Goal: Information Seeking & Learning: Learn about a topic

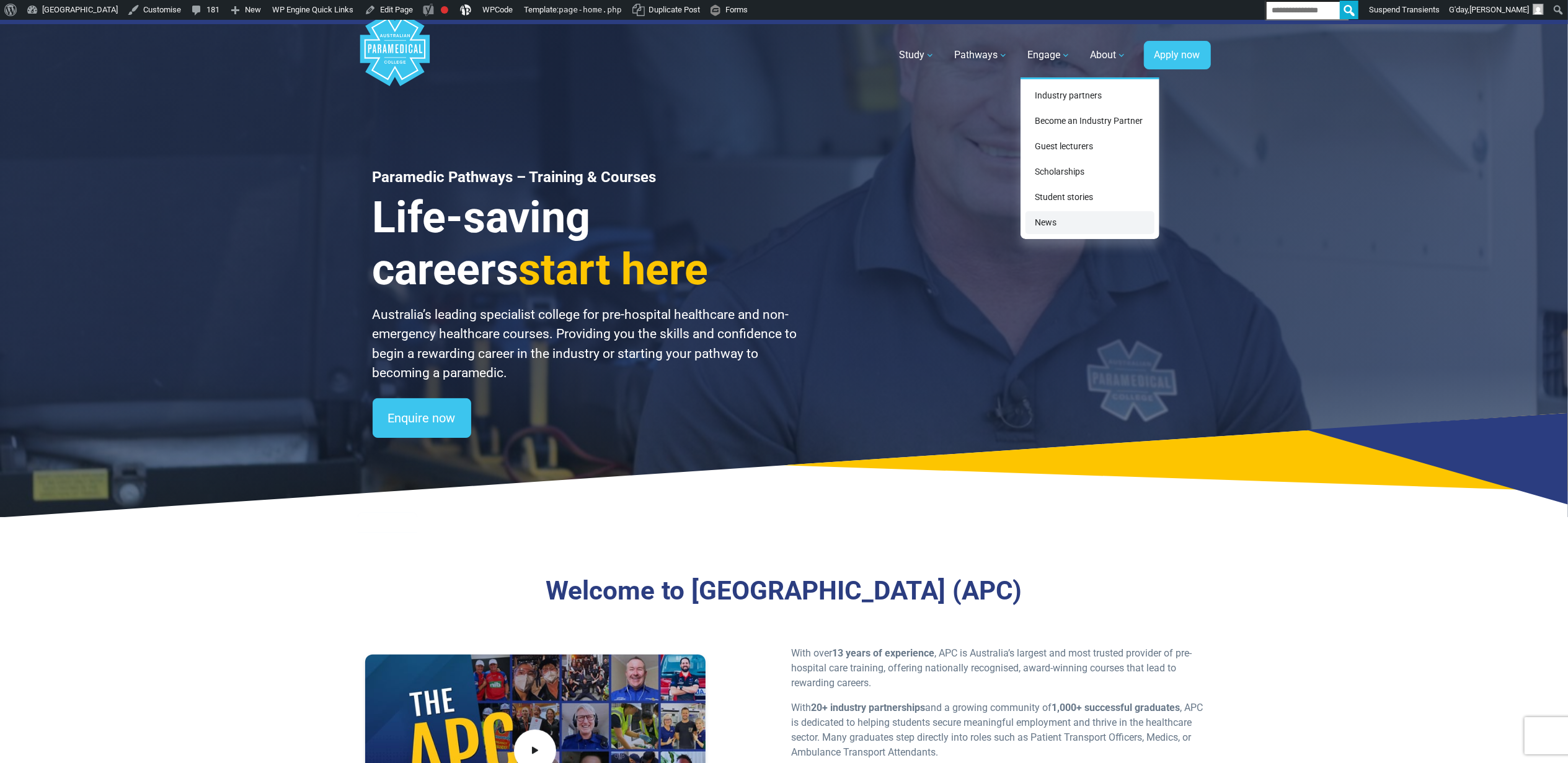
click at [840, 222] on link "News" at bounding box center [1090, 222] width 129 height 22
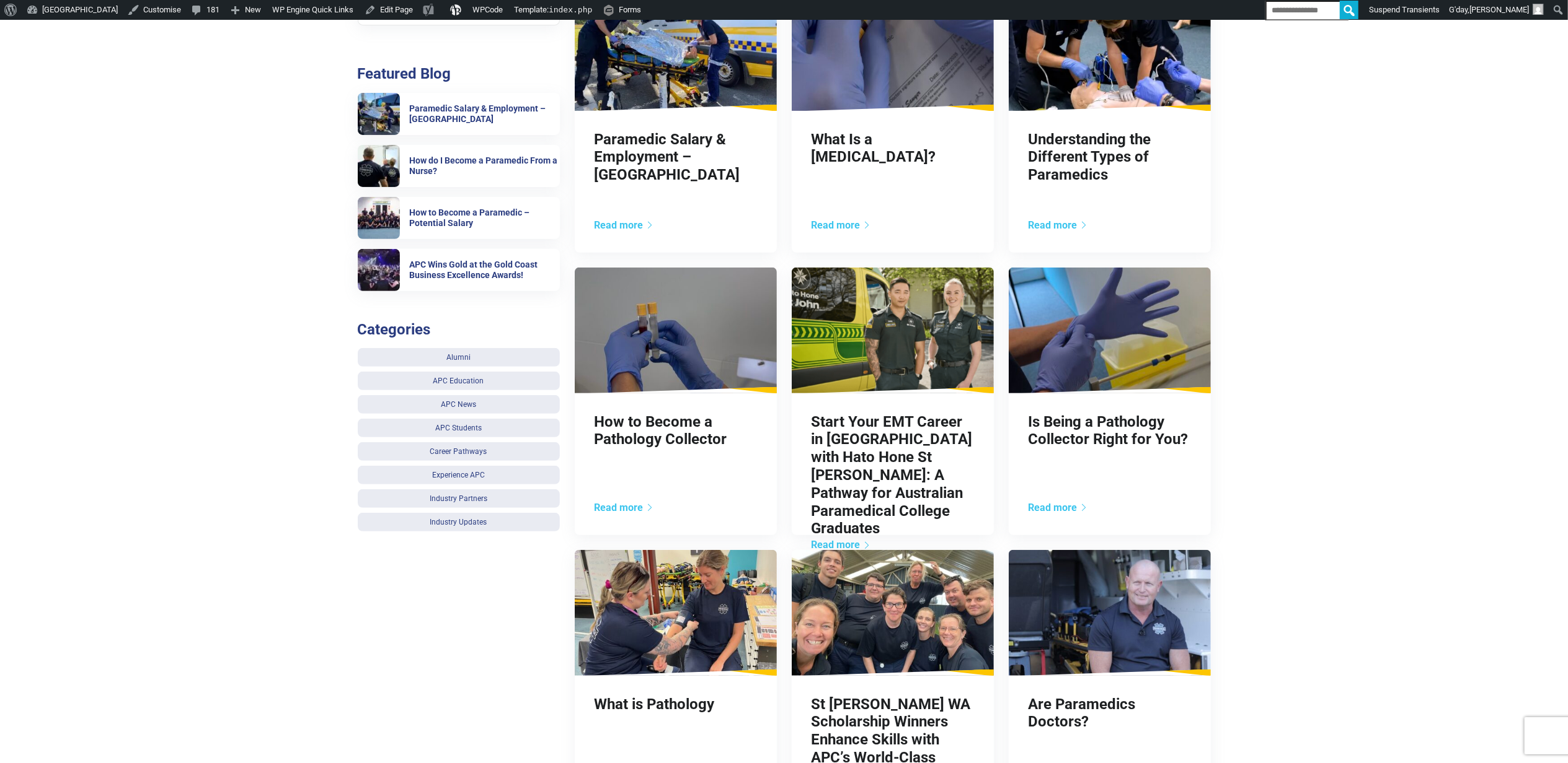
scroll to position [413, 0]
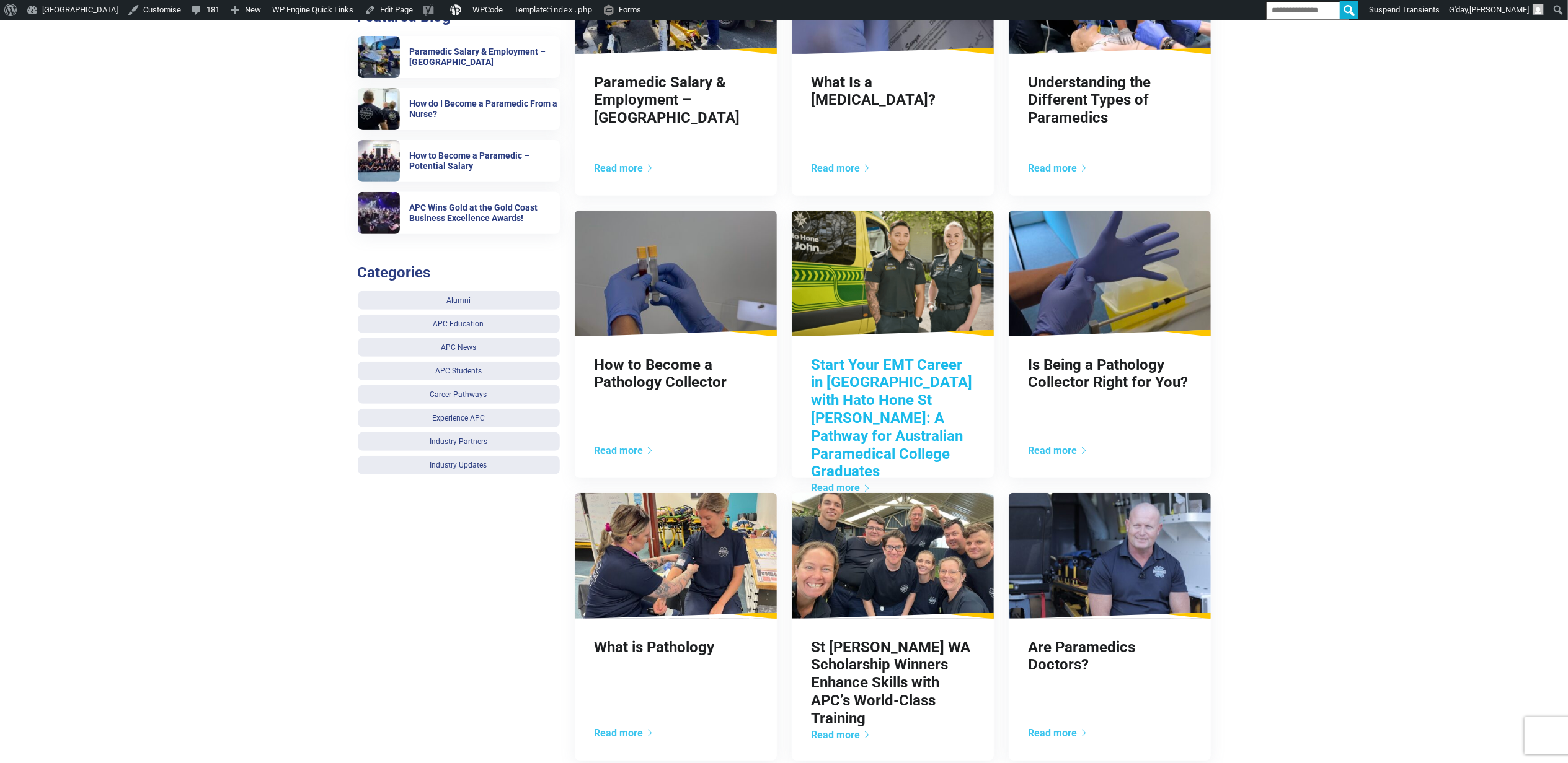
click at [933, 404] on link "Start Your EMT Career in New Zealand with Hato Hone St John: A Pathway for Aust…" at bounding box center [892, 418] width 161 height 124
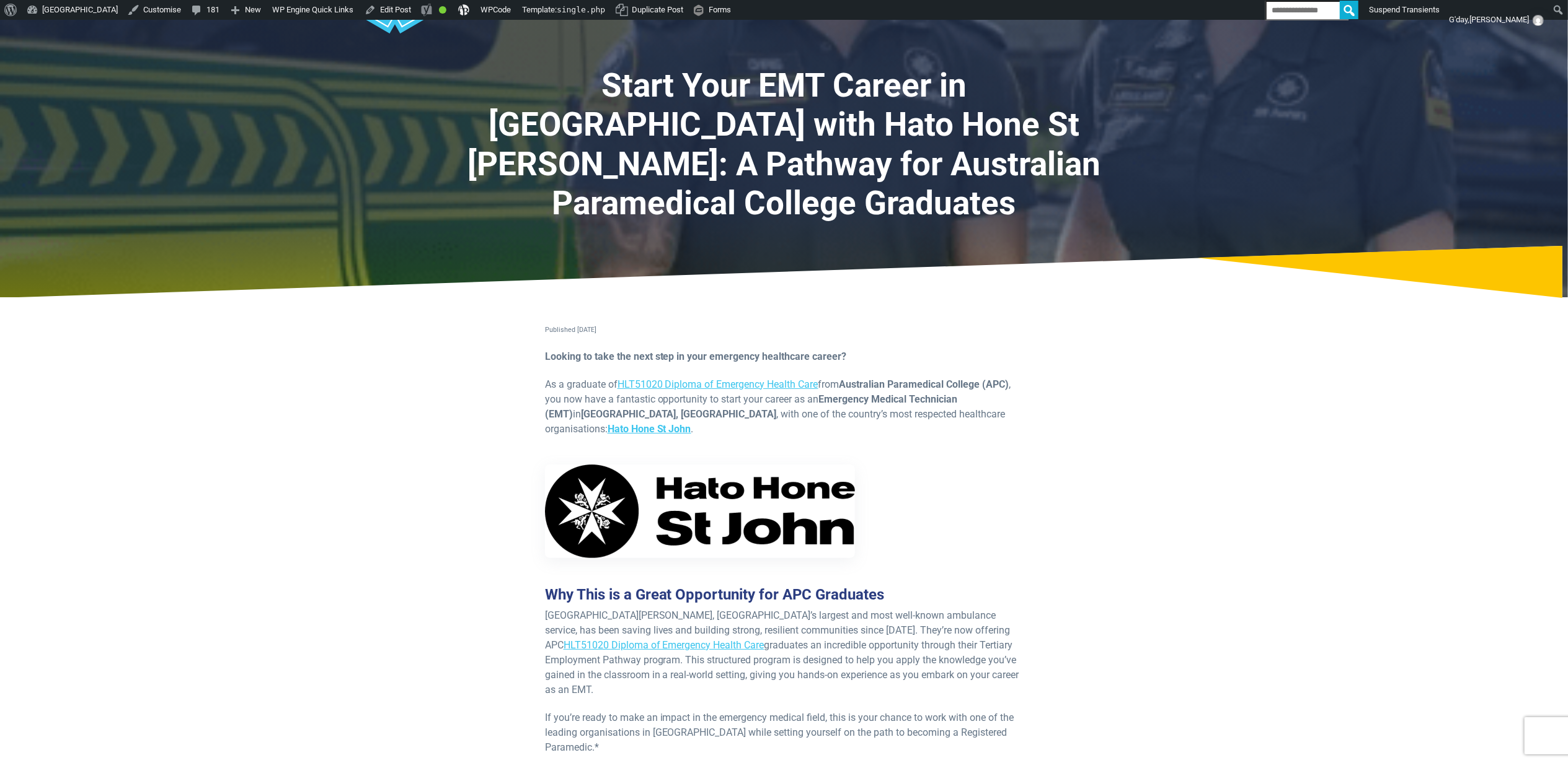
scroll to position [82, 0]
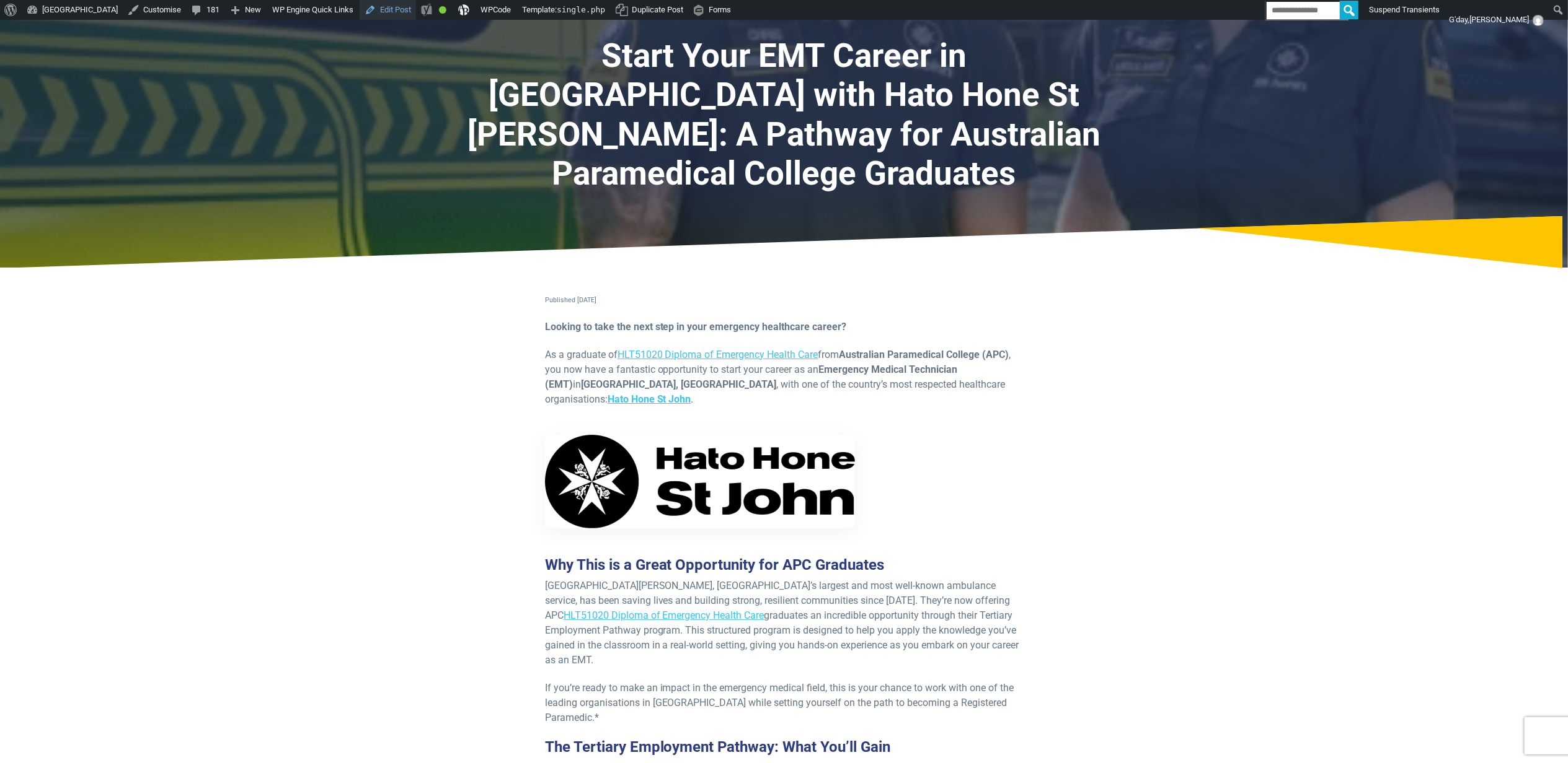
click at [412, 11] on link "Edit Post" at bounding box center [388, 10] width 57 height 20
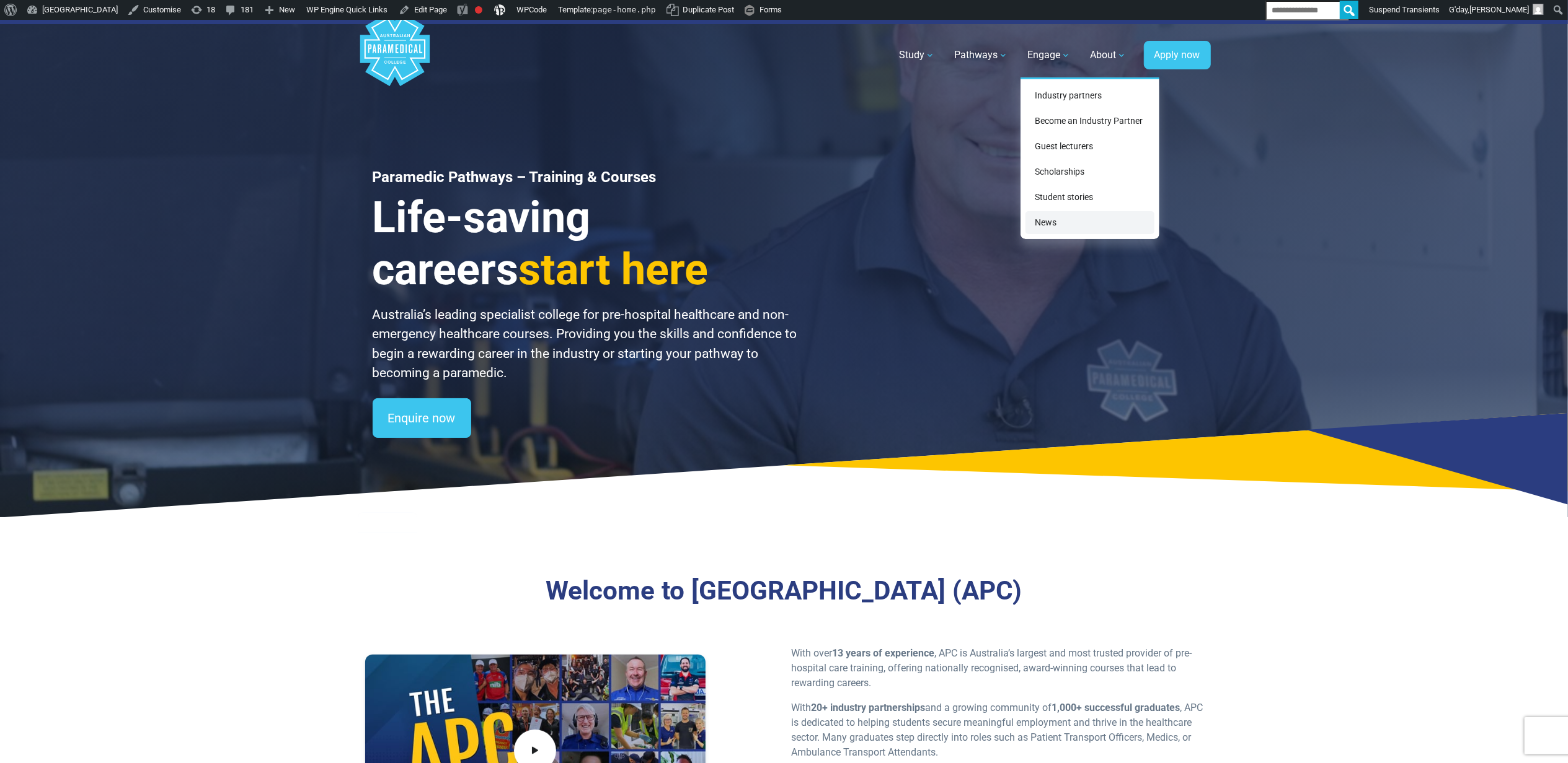
click at [1066, 229] on link "News" at bounding box center [1090, 222] width 129 height 22
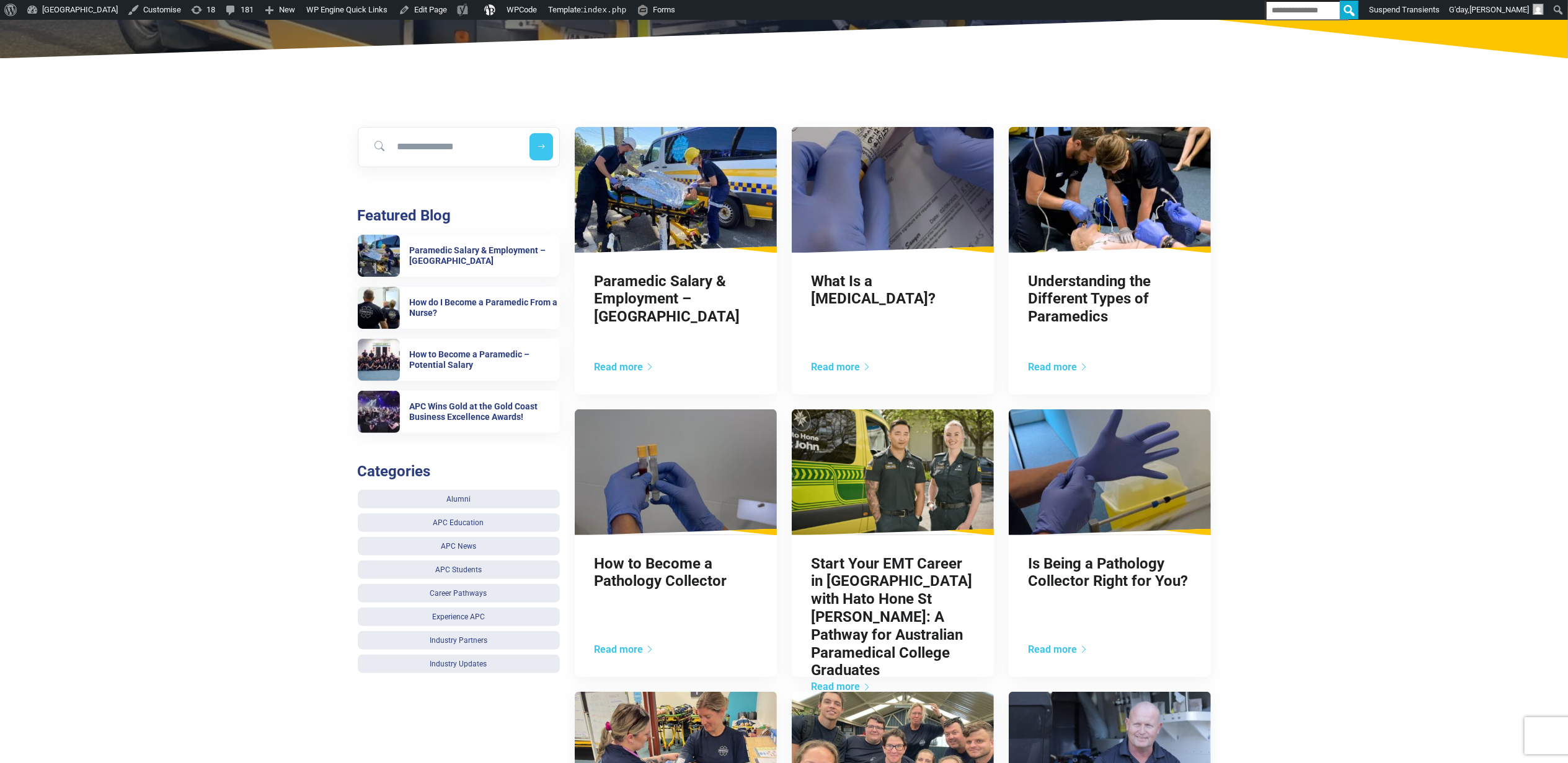
scroll to position [247, 0]
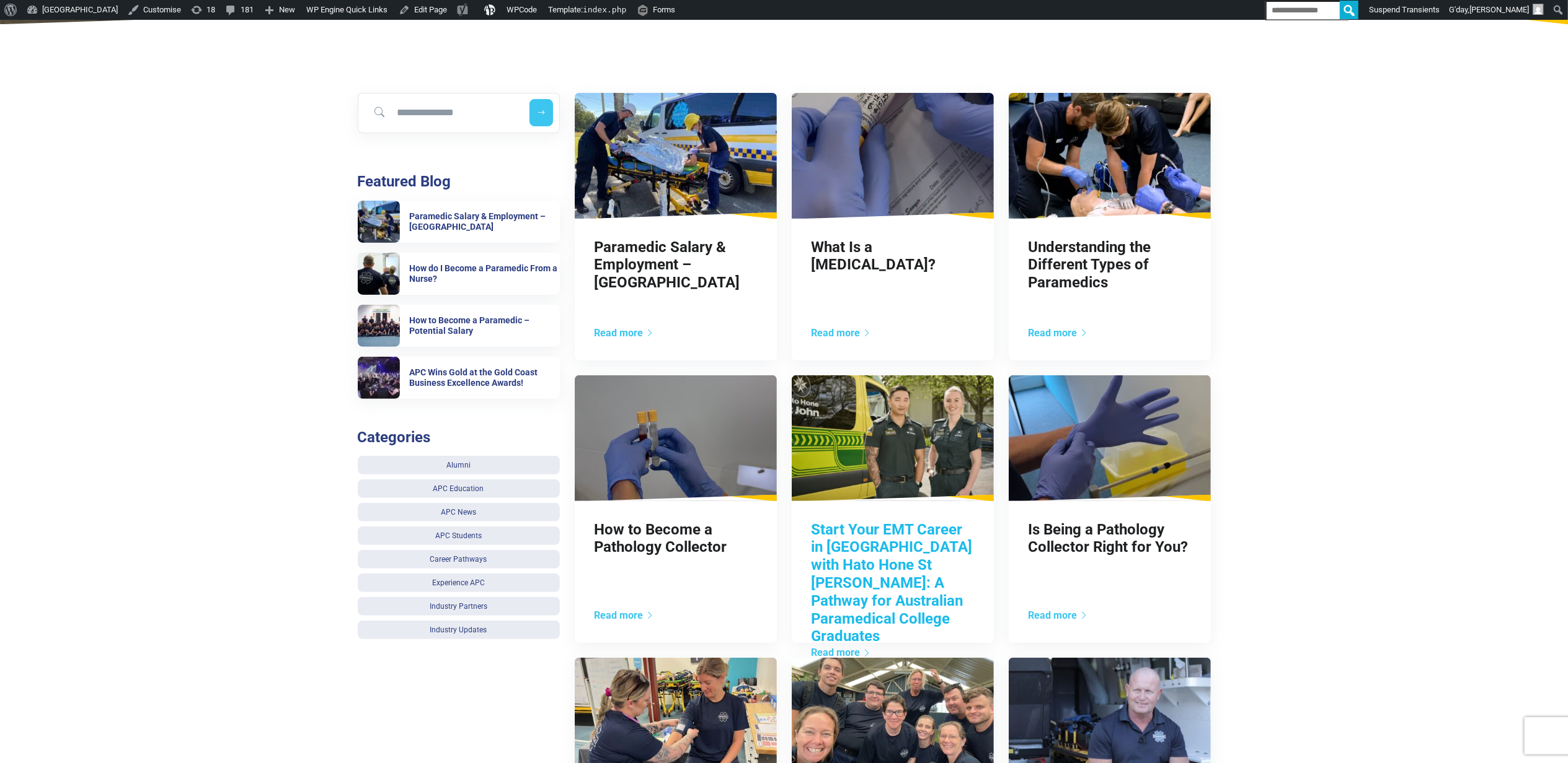
click at [938, 555] on link "Start Your EMT Career in New Zealand with Hato Hone St John: A Pathway for Aust…" at bounding box center [892, 583] width 161 height 124
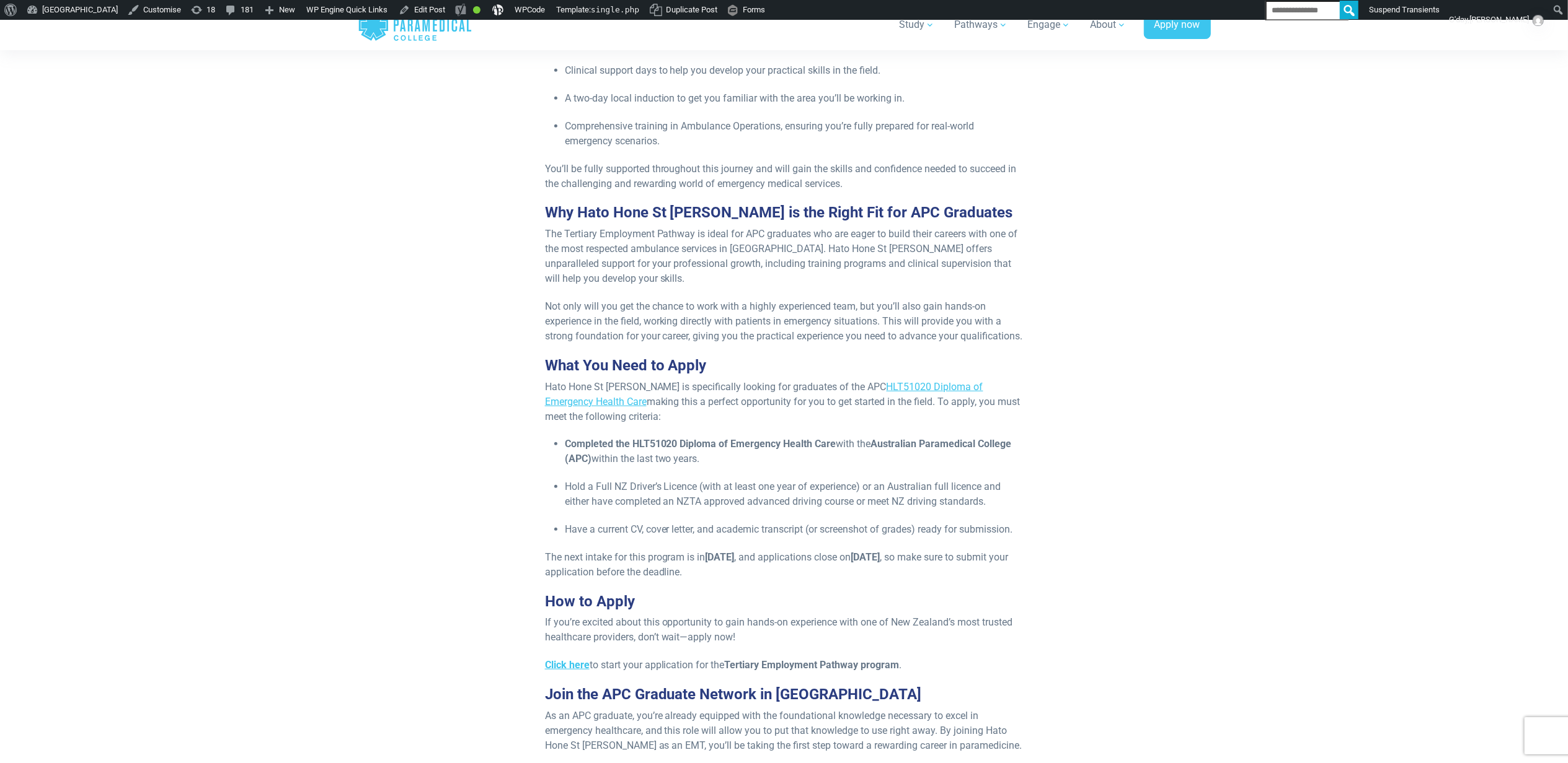
scroll to position [826, 0]
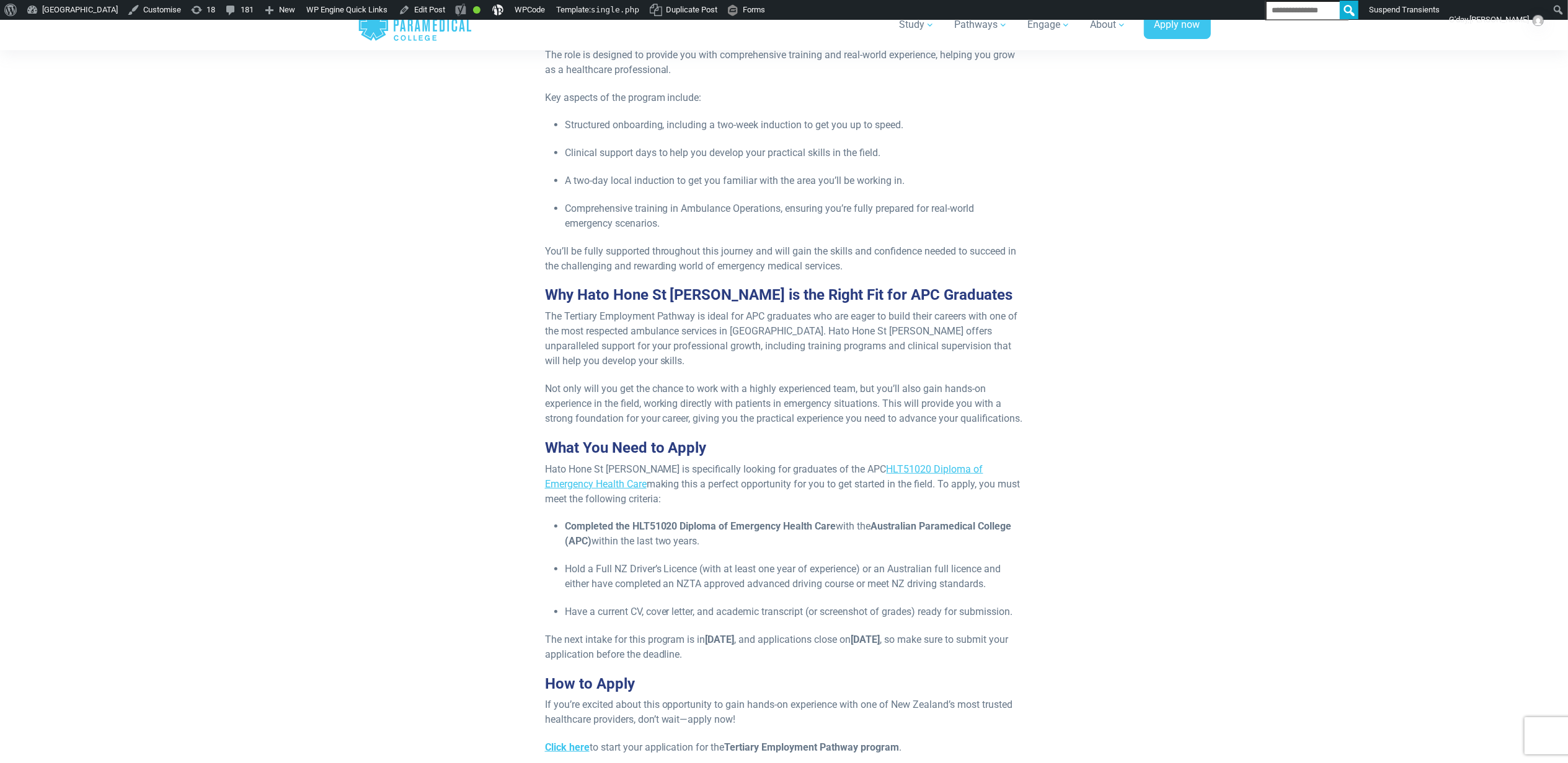
click at [690, 382] on p "Not only will you get the chance to work with a highly experienced team, but yo…" at bounding box center [784, 404] width 479 height 45
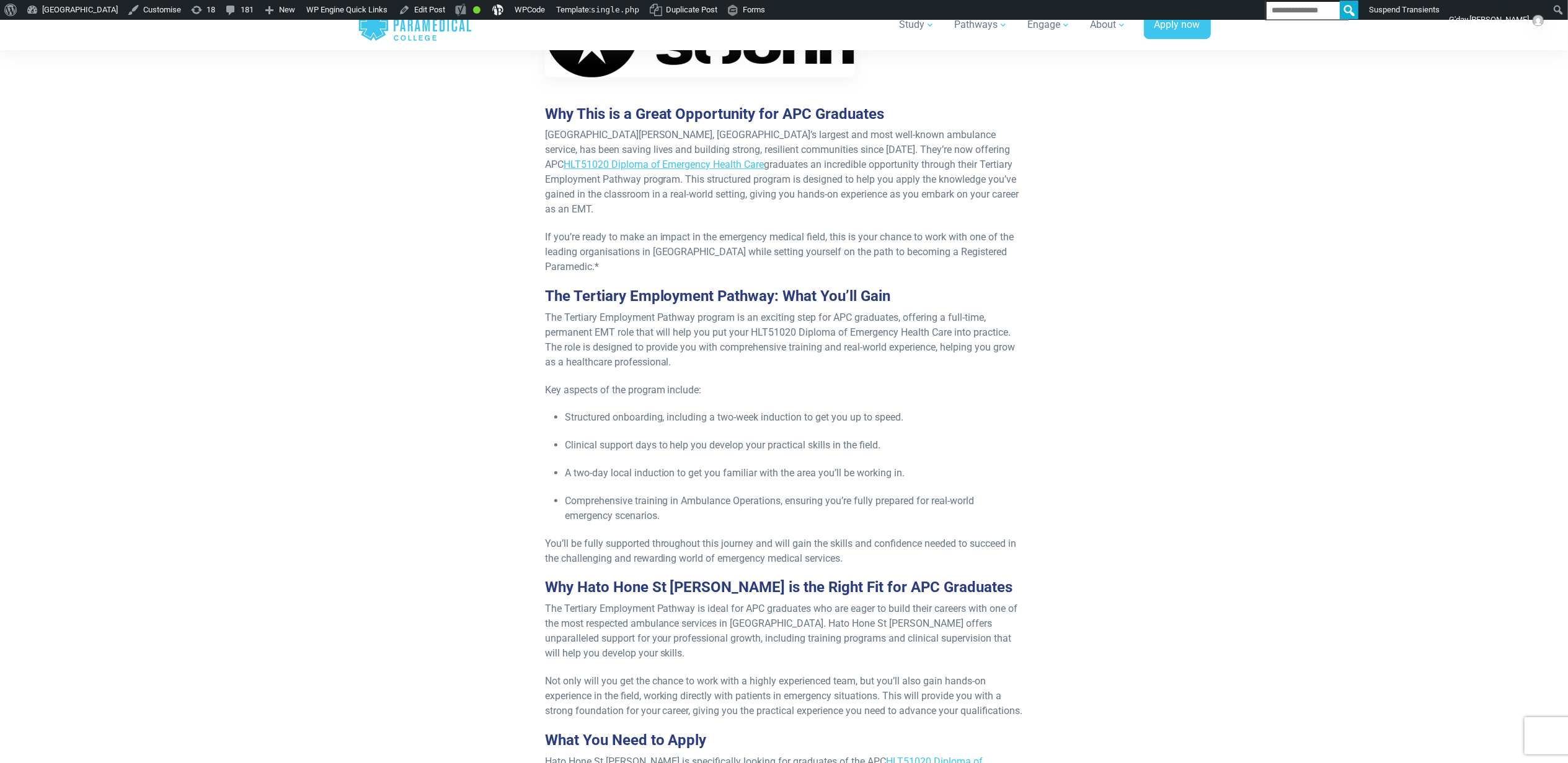
scroll to position [496, 0]
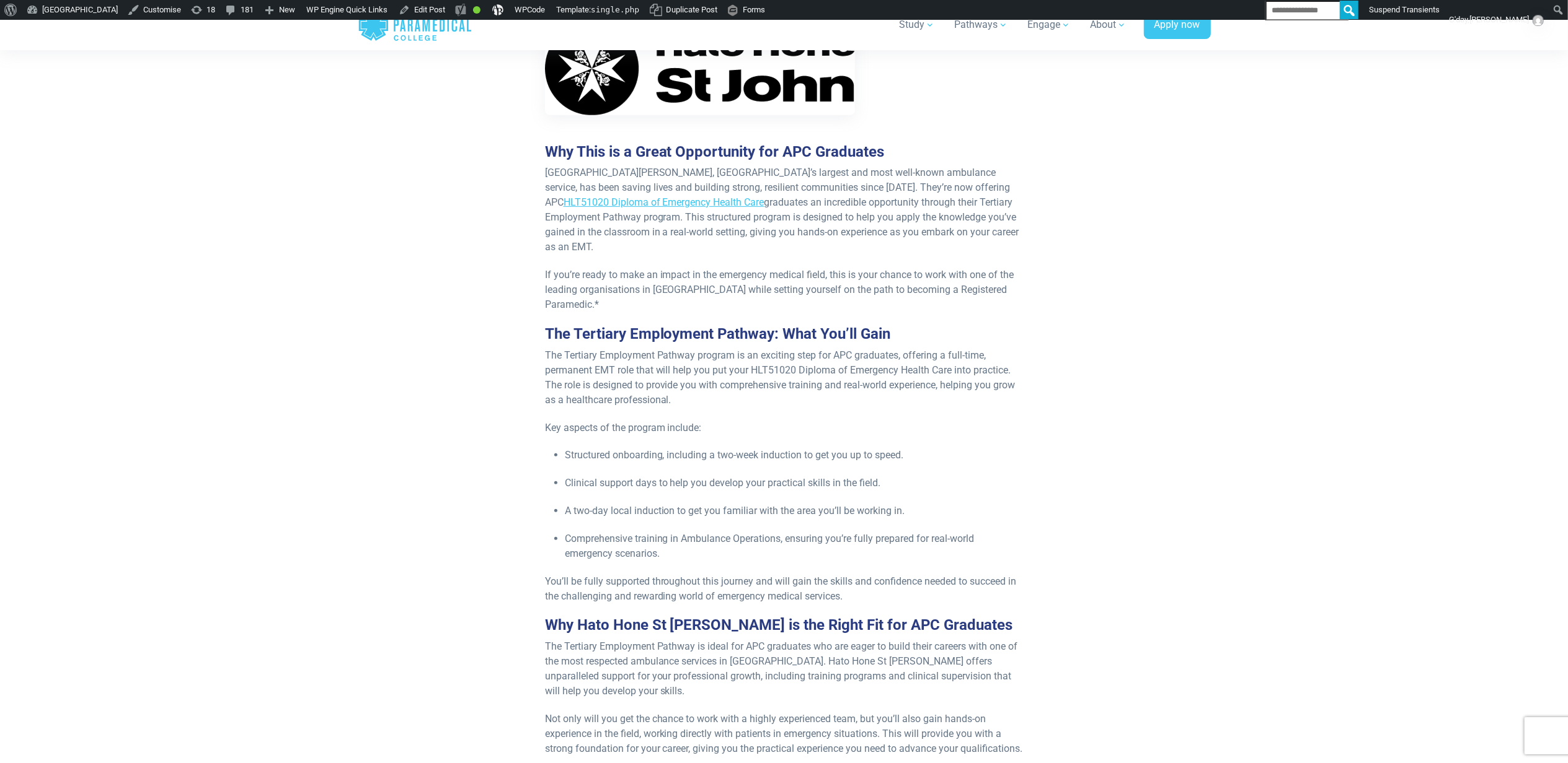
click at [941, 421] on p "Key aspects of the program include:" at bounding box center [784, 427] width 479 height 15
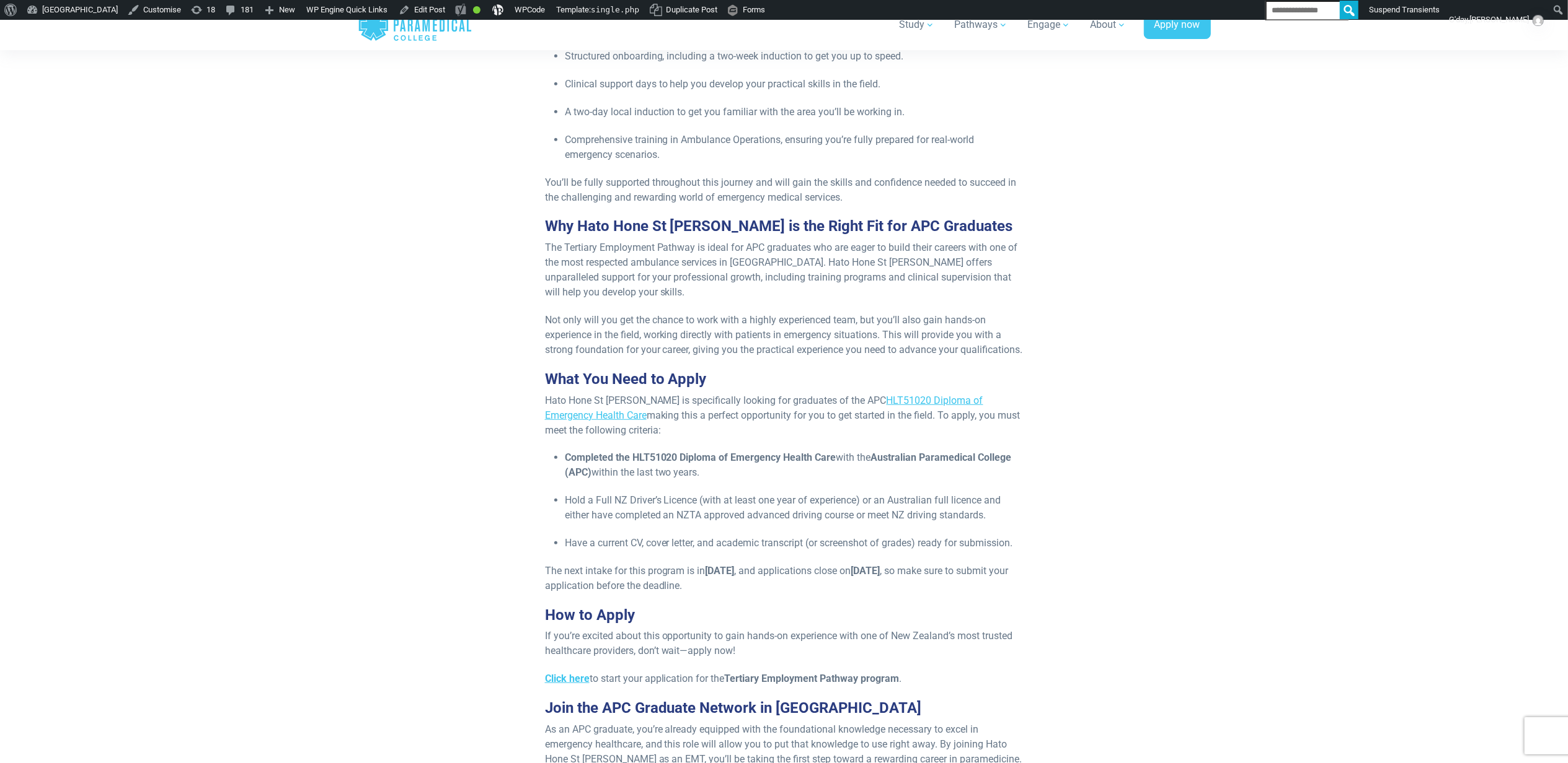
scroll to position [908, 0]
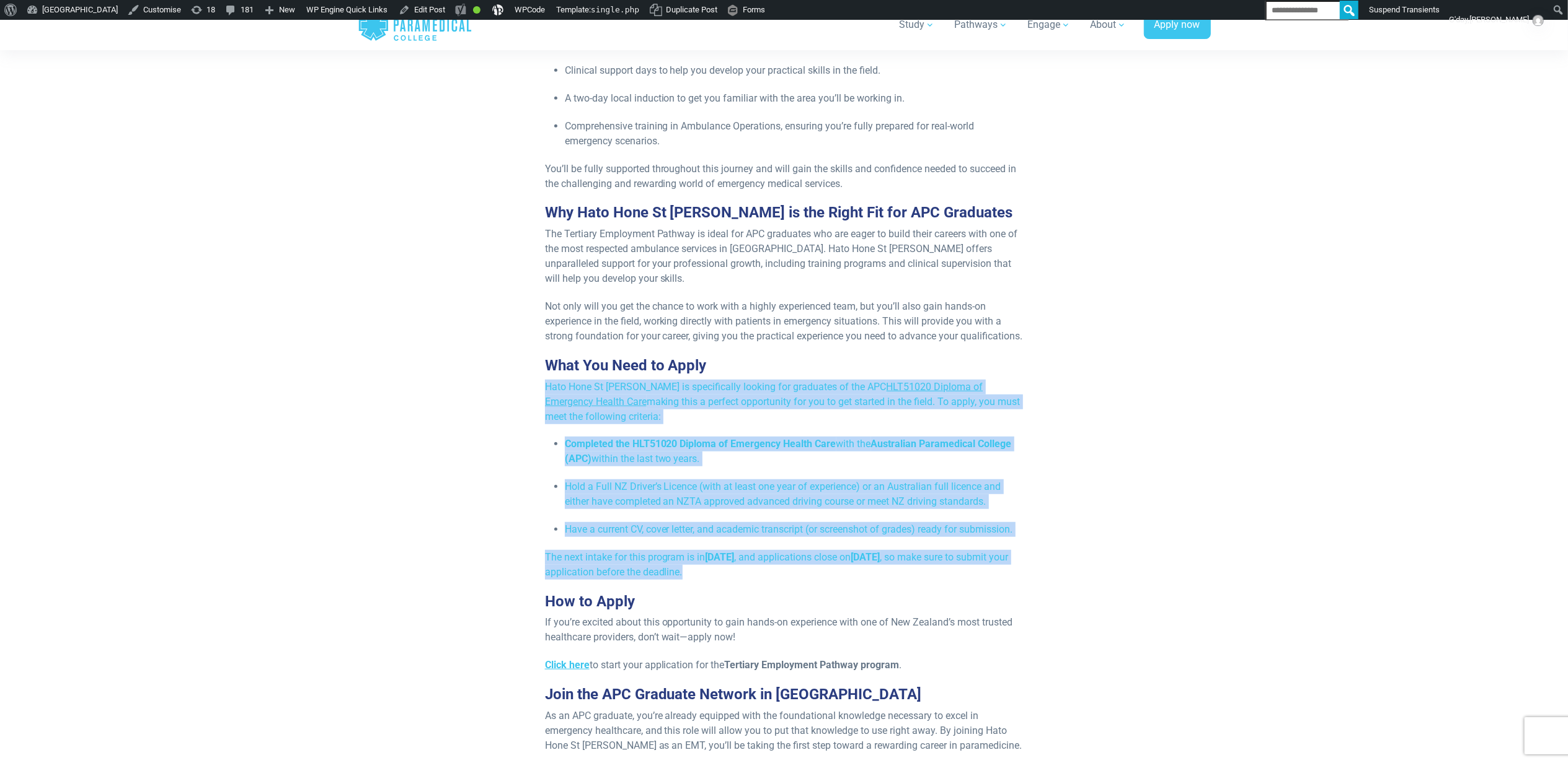
drag, startPoint x: 801, startPoint y: 516, endPoint x: 524, endPoint y: 337, distance: 329.8
click at [524, 337] on div "Published 4th April, 2025 Looking to take the next step in your emergency healt…" at bounding box center [784, 185] width 740 height 1438
copy div "Hato Hone St John is specifically looking for graduates of the APC HLT51020 Dip…"
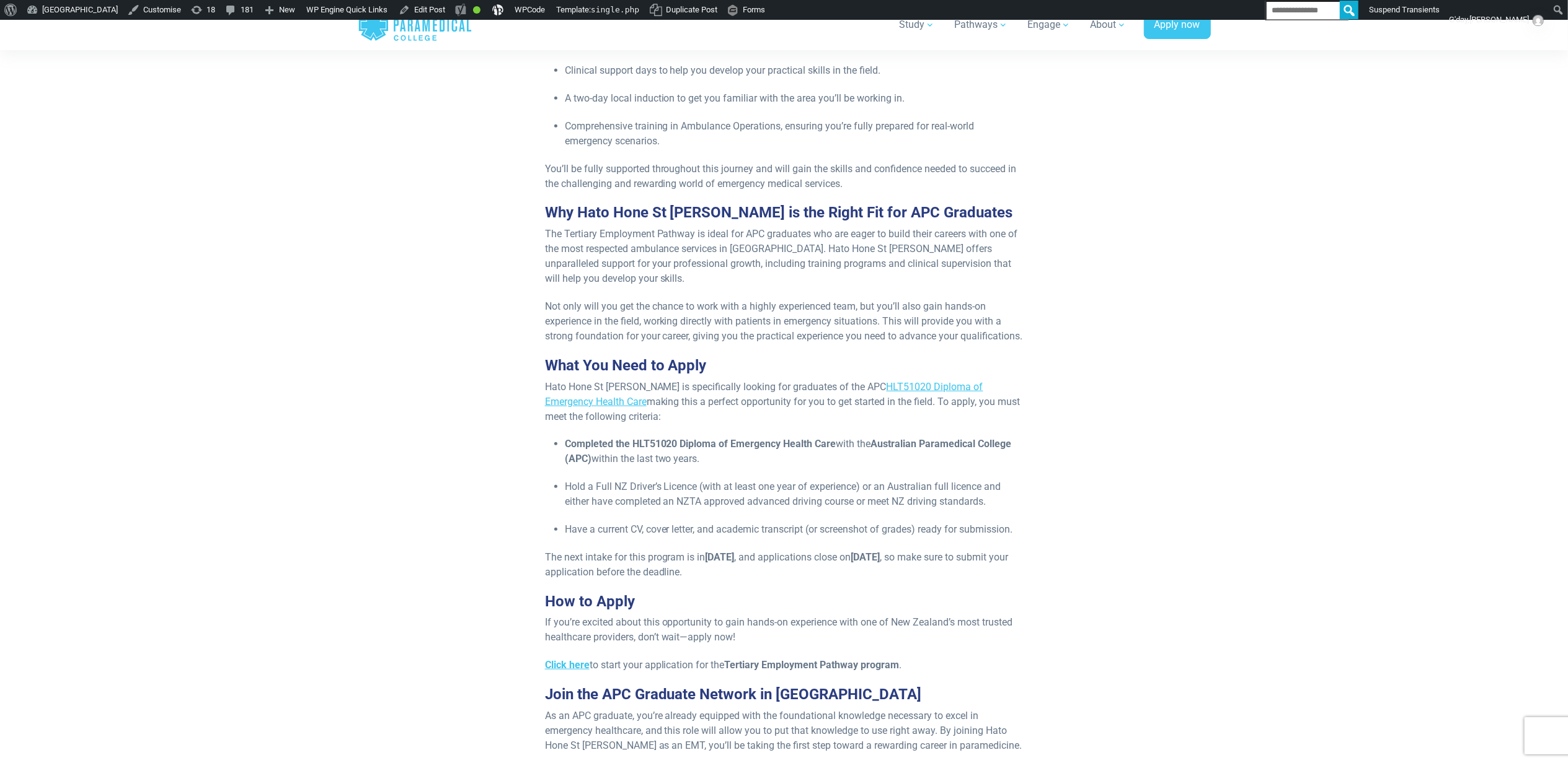
click at [394, 528] on div "Published 4th April, 2025 Looking to take the next step in your emergency healt…" at bounding box center [784, 198] width 868 height 1493
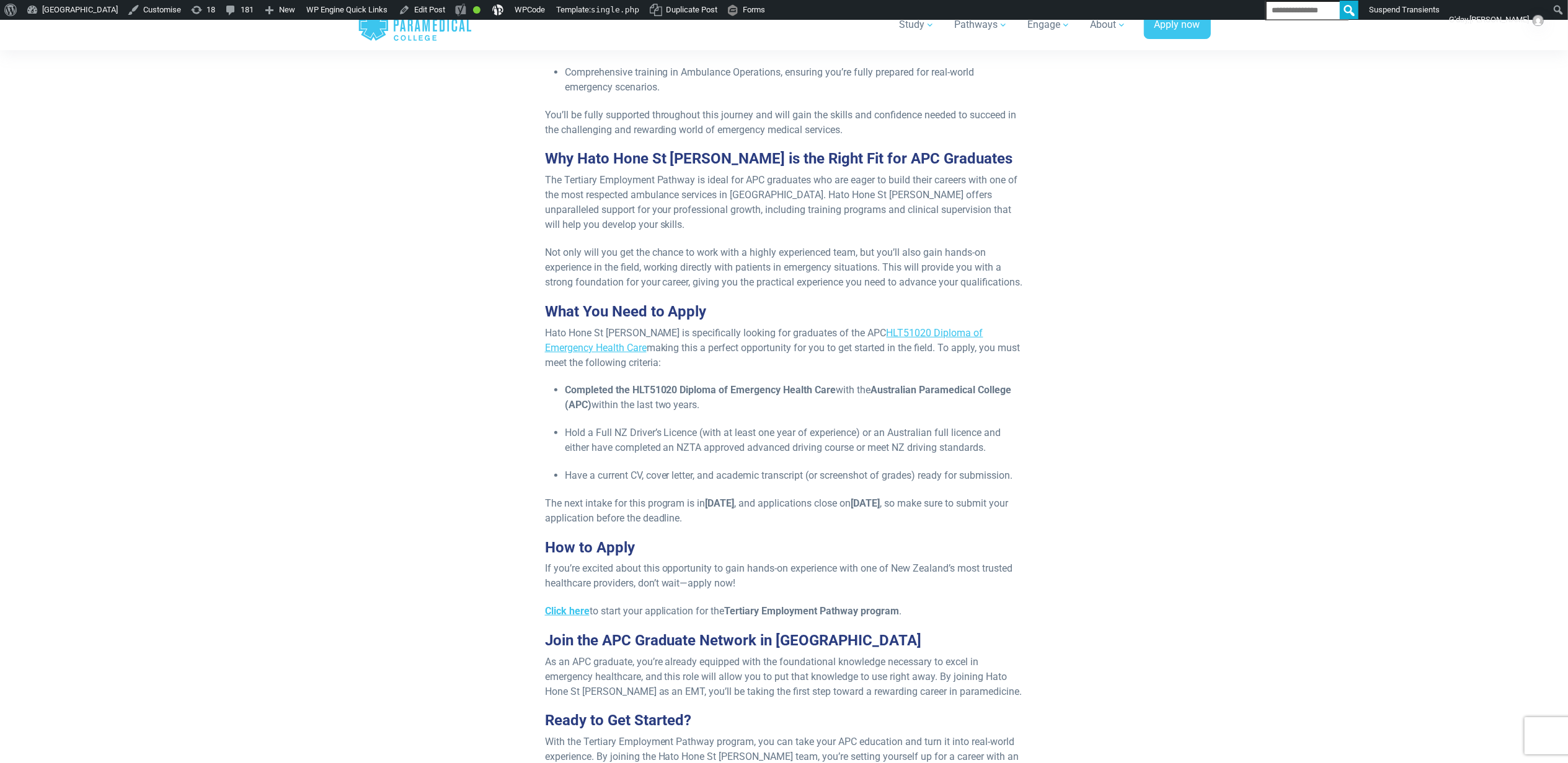
scroll to position [991, 0]
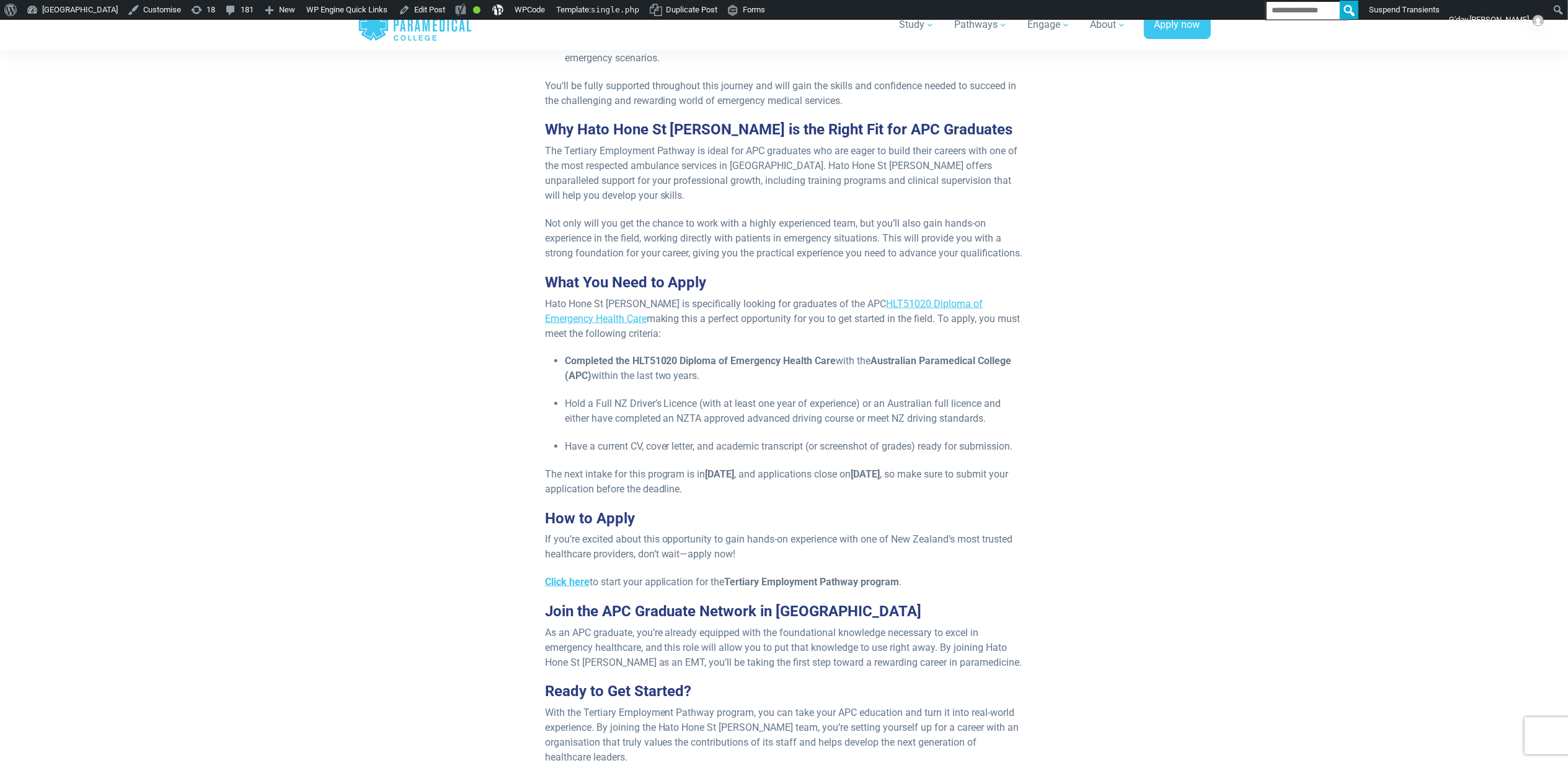
drag, startPoint x: 836, startPoint y: 523, endPoint x: 467, endPoint y: 378, distance: 396.5
click at [506, 534] on div "Published 4th April, 2025 Looking to take the next step in your emergency healt…" at bounding box center [784, 102] width 740 height 1438
copy p "Click here to start your application for the Tertiary Employment Pathway progra…"
click at [1044, 321] on div "Published 4th April, 2025 Looking to take the next step in your emergency healt…" at bounding box center [784, 102] width 740 height 1438
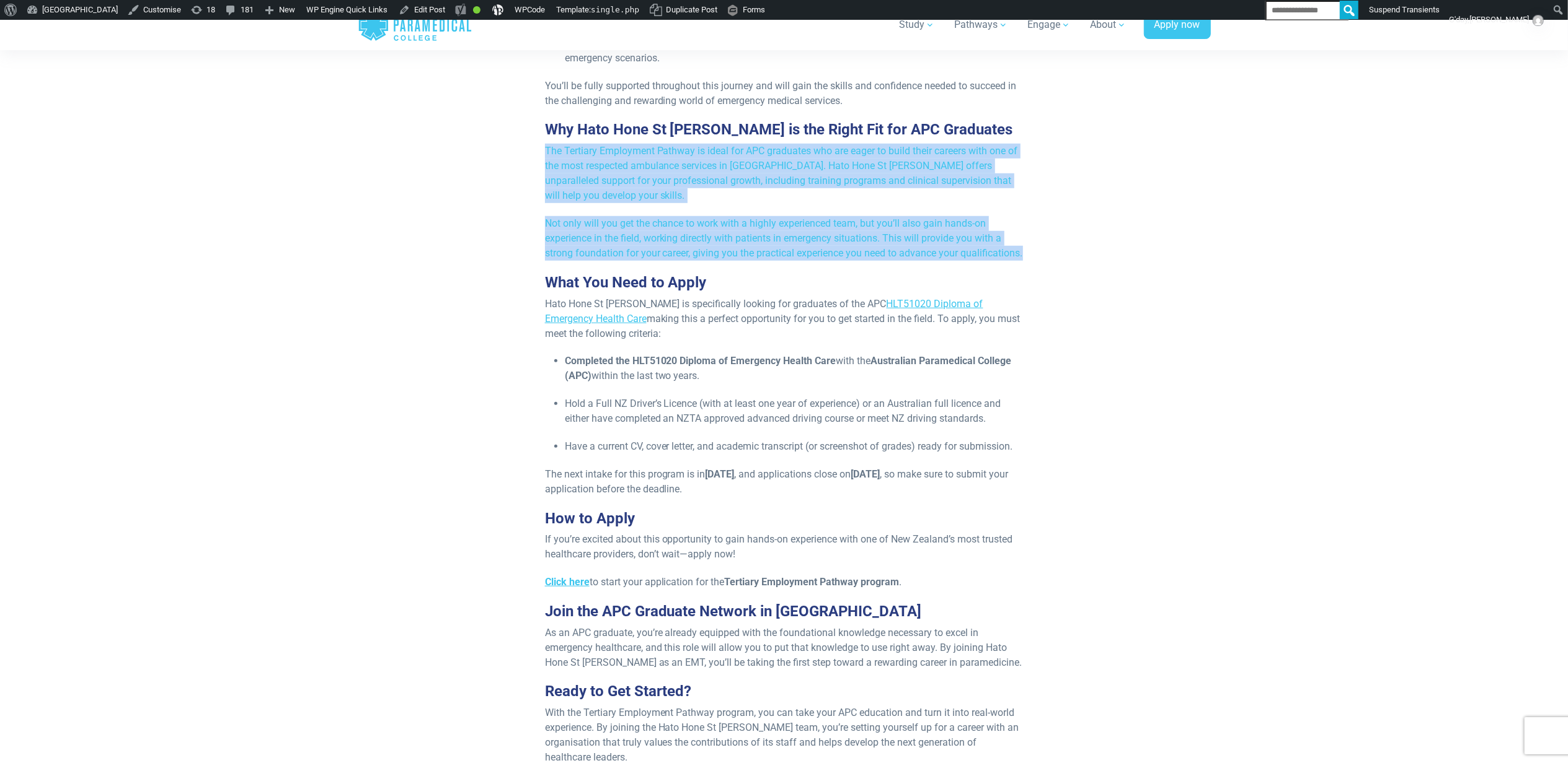
drag, startPoint x: 536, startPoint y: 83, endPoint x: 616, endPoint y: 199, distance: 140.9
click at [616, 199] on div "Published 4th April, 2025 Looking to take the next step in your emergency healt…" at bounding box center [784, 102] width 493 height 1438
copy div "The Tertiary Employment Pathway is ideal for APC graduates who are eager to bui…"
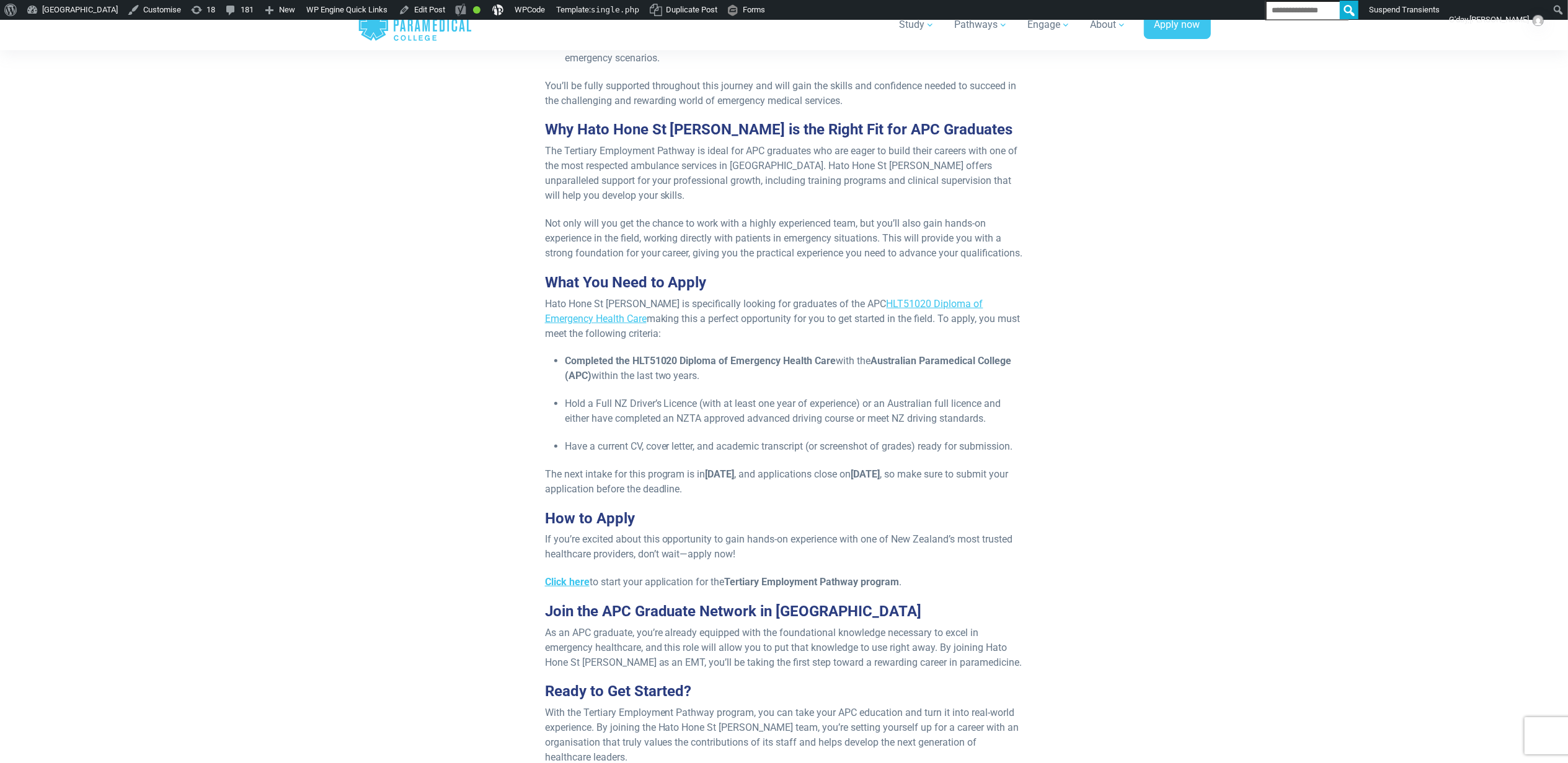
click at [933, 439] on p "Have a current CV, cover letter, and academic transcript (or screenshot of grad…" at bounding box center [794, 446] width 459 height 15
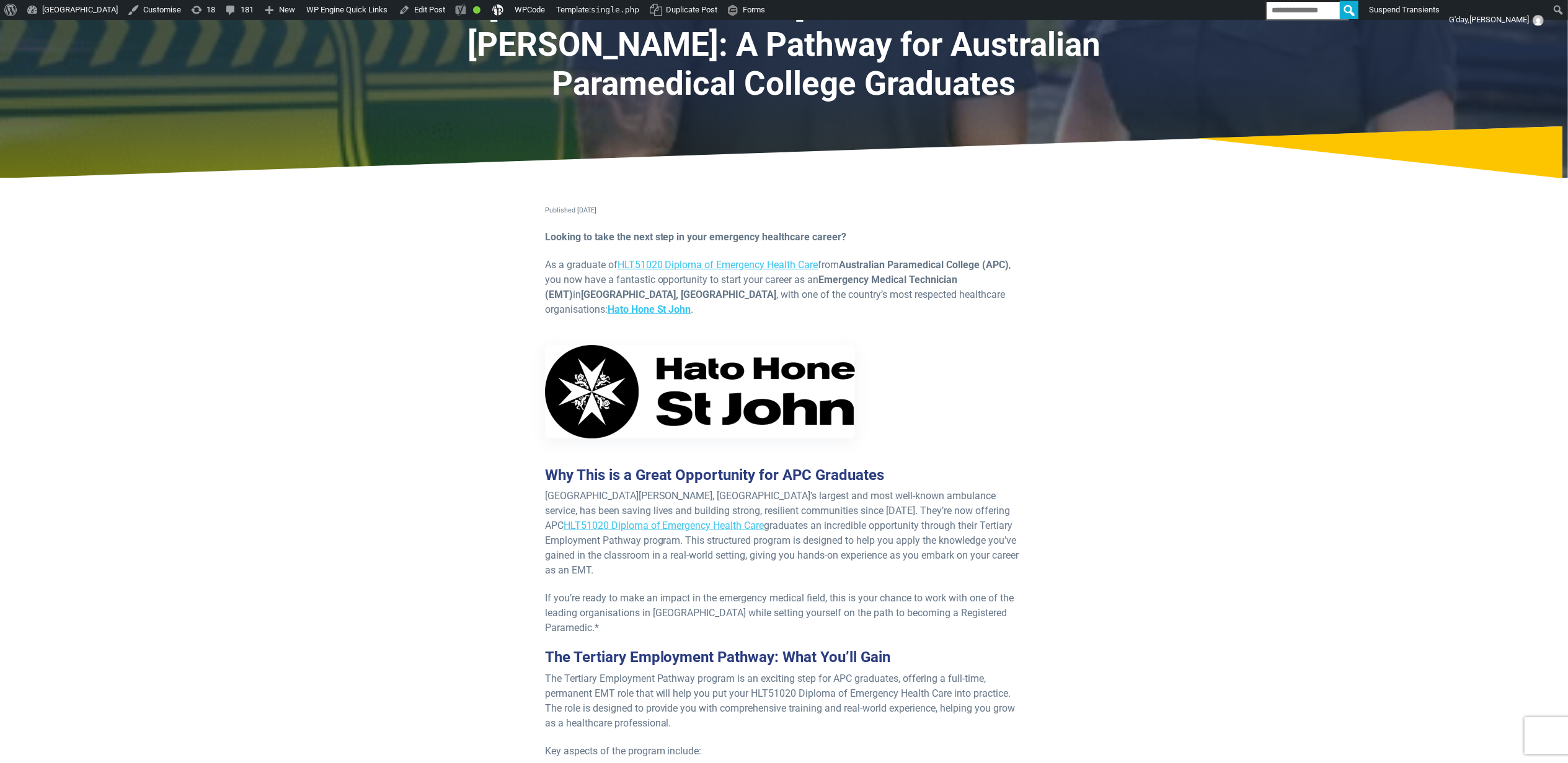
scroll to position [164, 0]
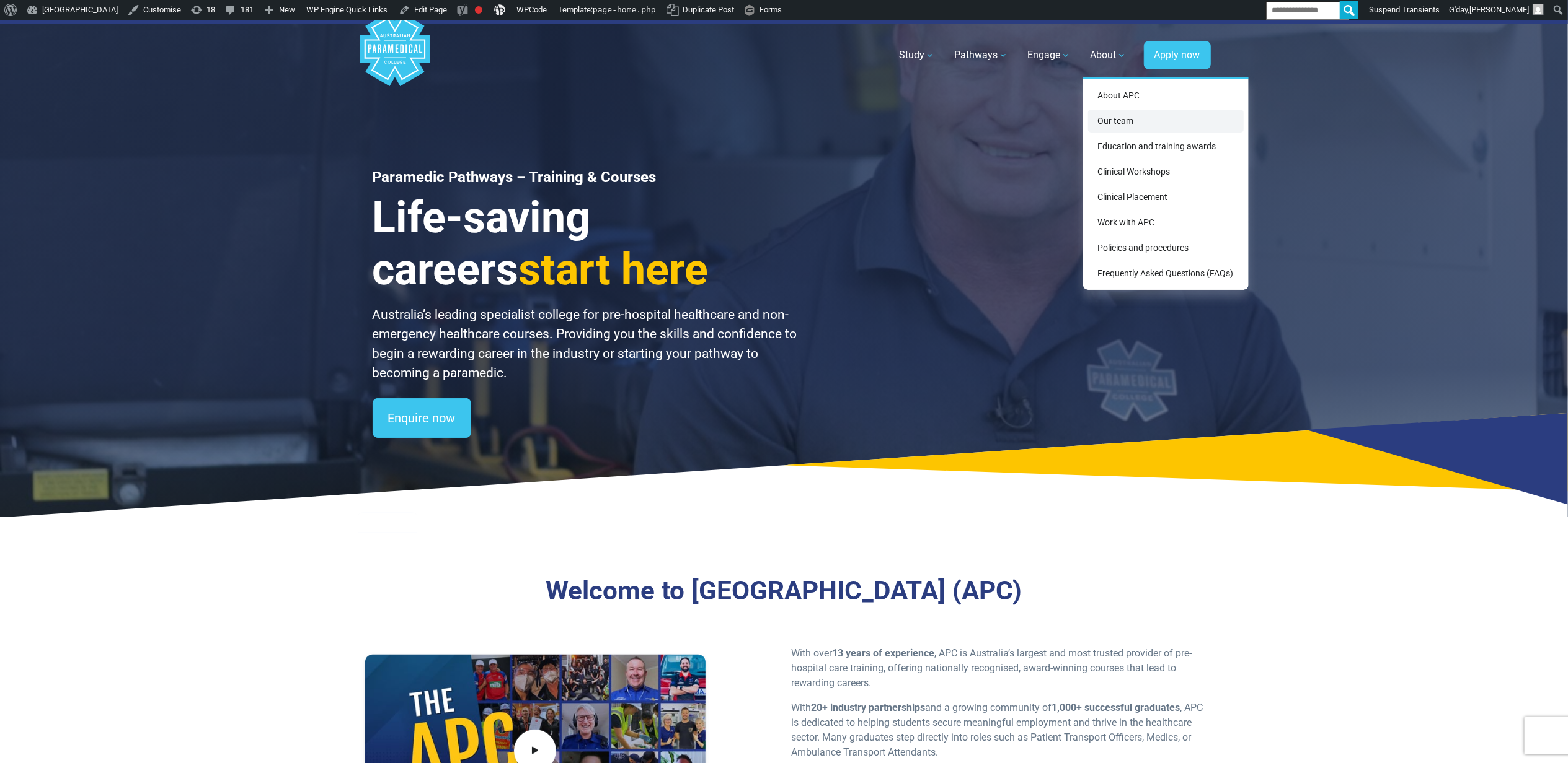
click at [1151, 122] on link "Our team" at bounding box center [1166, 120] width 156 height 22
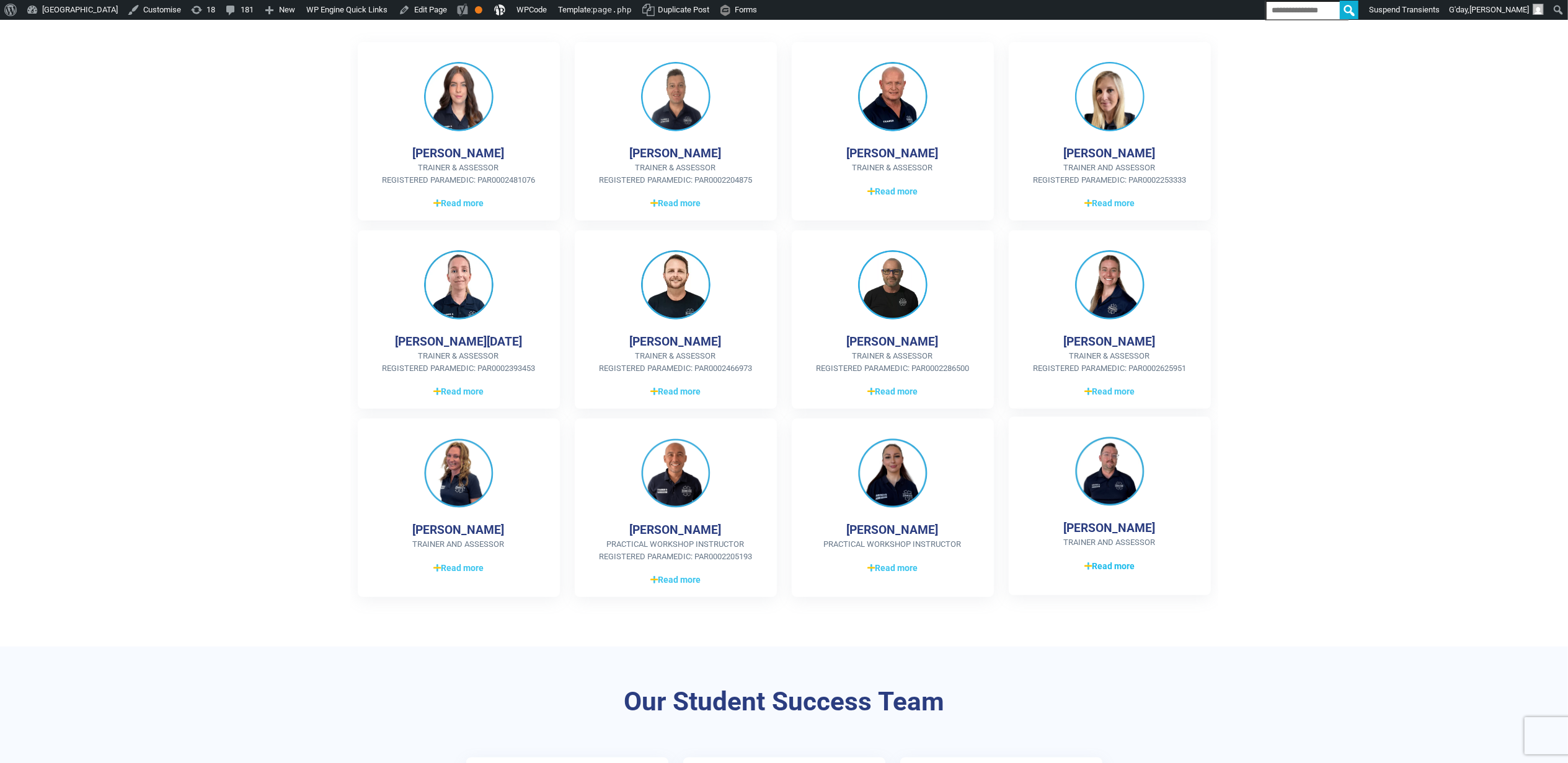
click at [1107, 563] on span "Read more" at bounding box center [1109, 566] width 50 height 13
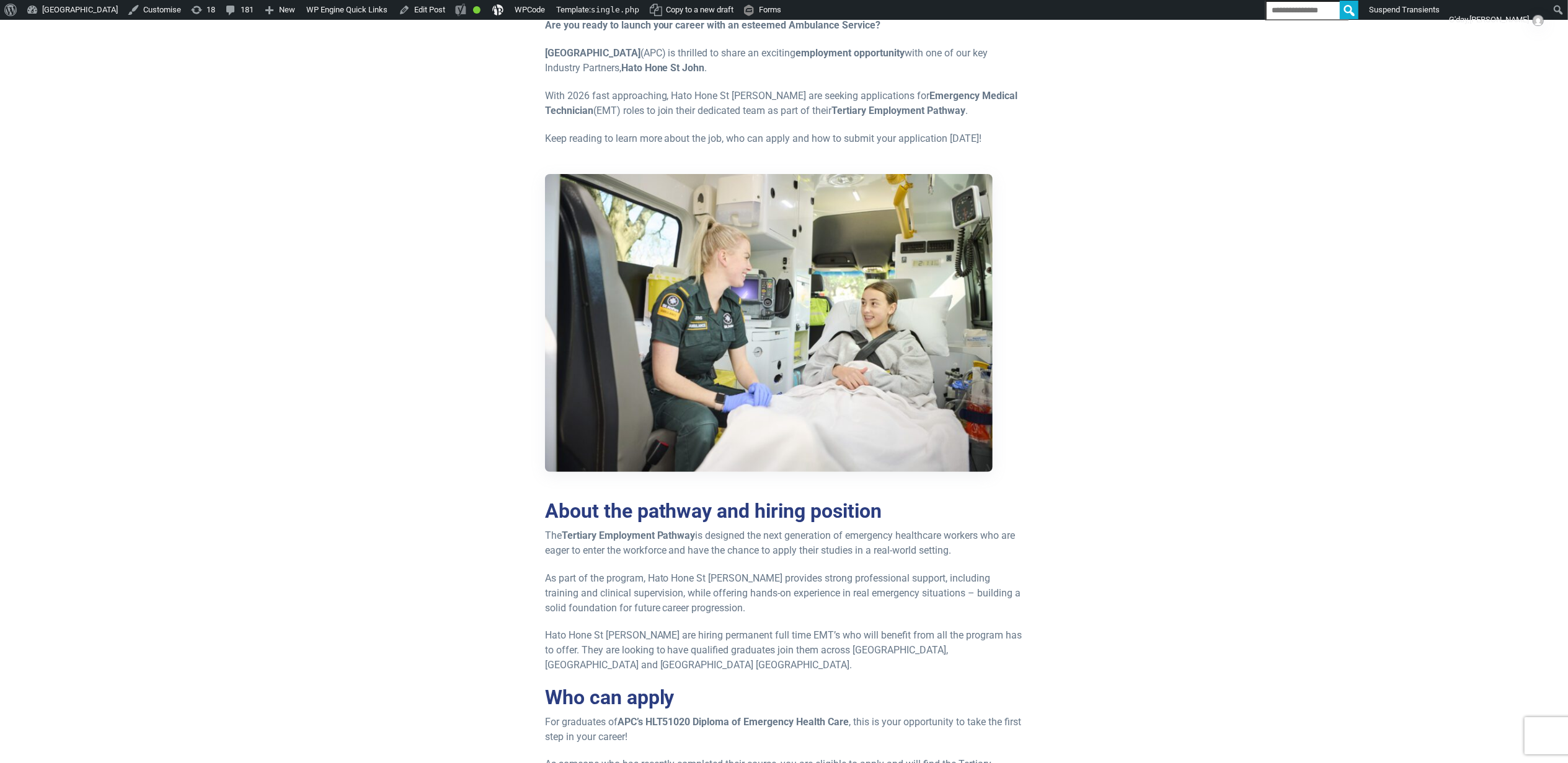
scroll to position [660, 0]
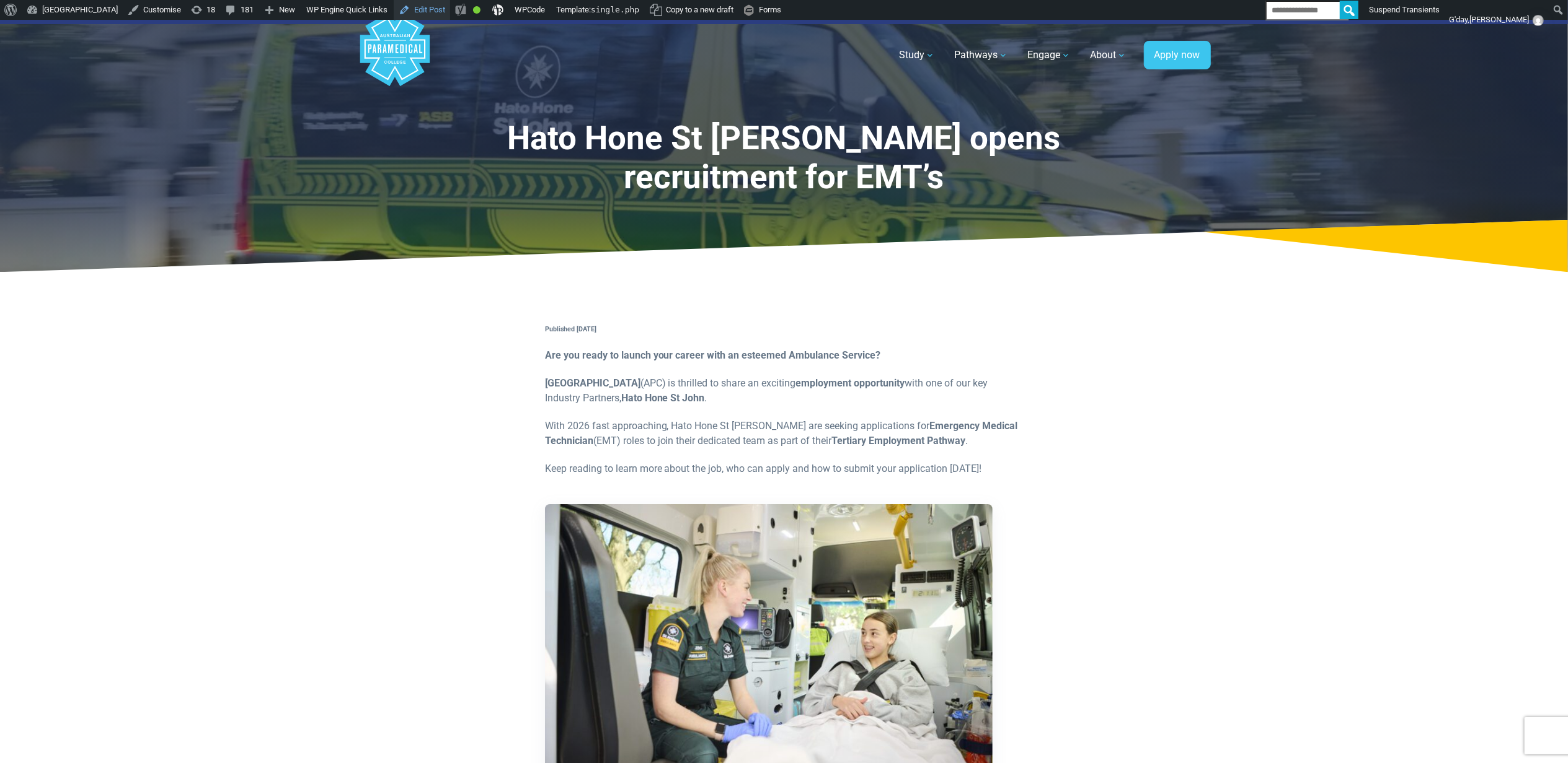
click at [450, 6] on link "Edit Post" at bounding box center [422, 10] width 57 height 20
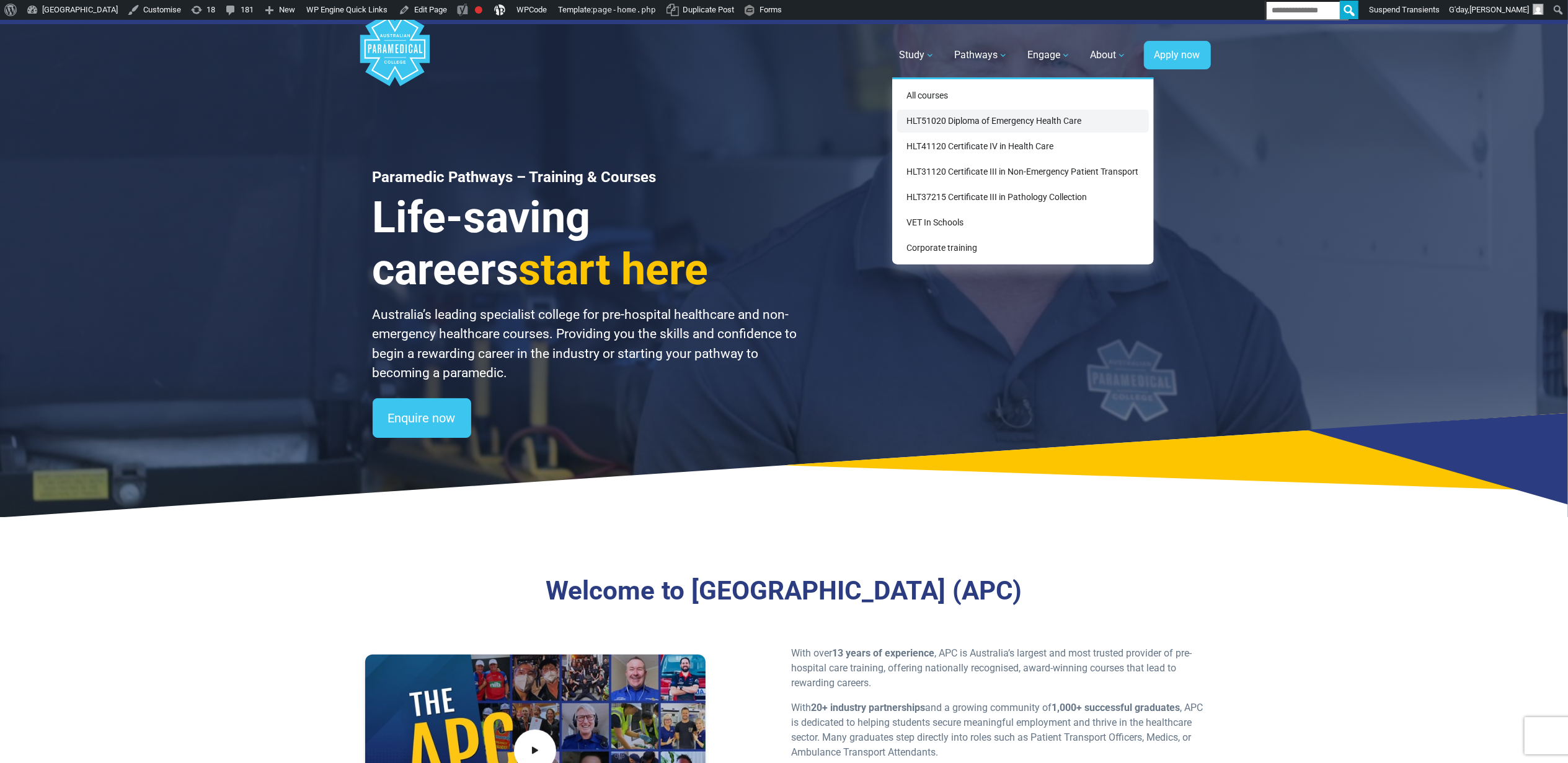
click at [933, 112] on link "HLT51020 Diploma of Emergency Health Care" at bounding box center [1022, 120] width 252 height 22
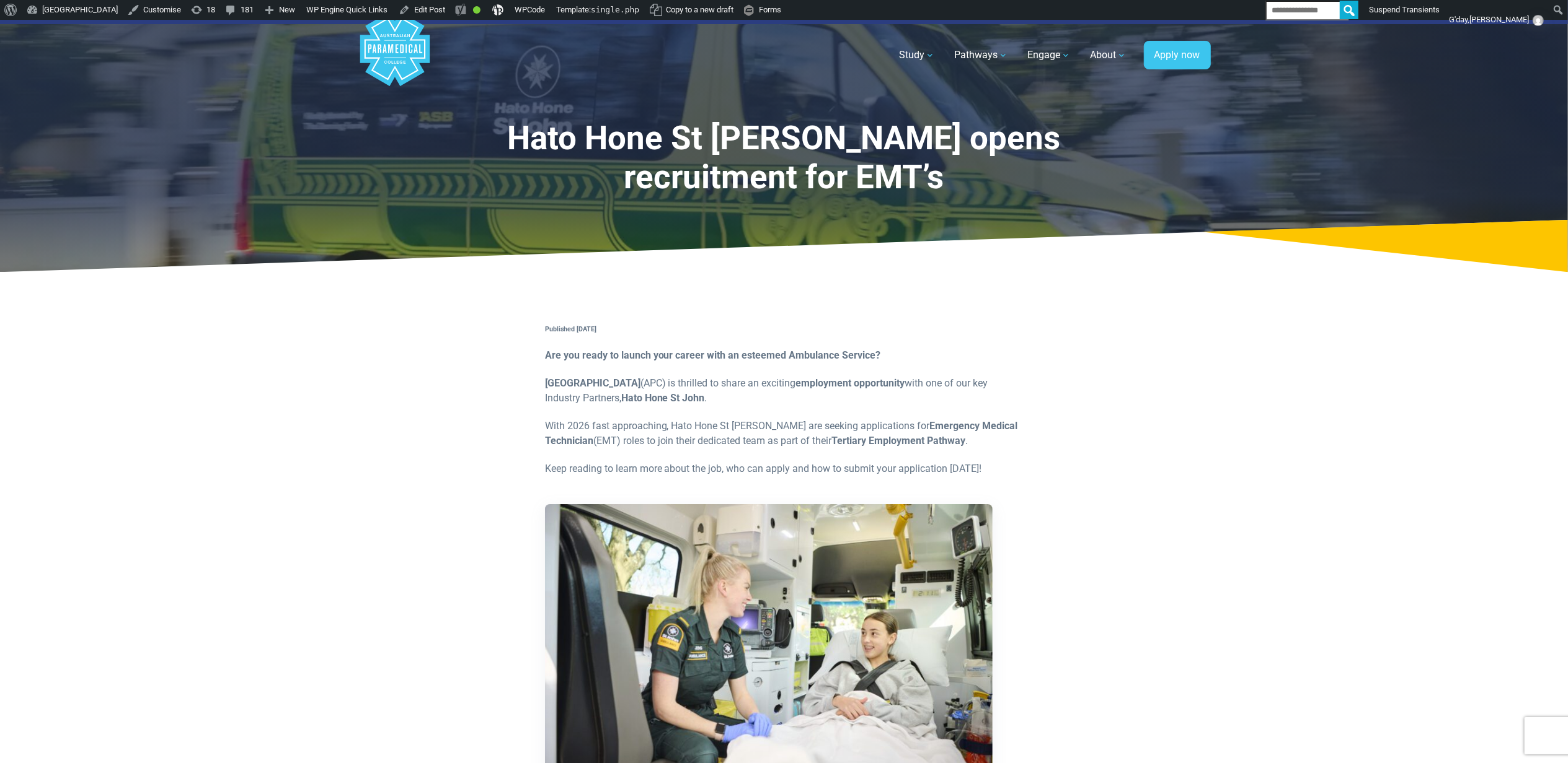
click at [450, 8] on link "Edit Post" at bounding box center [422, 10] width 57 height 20
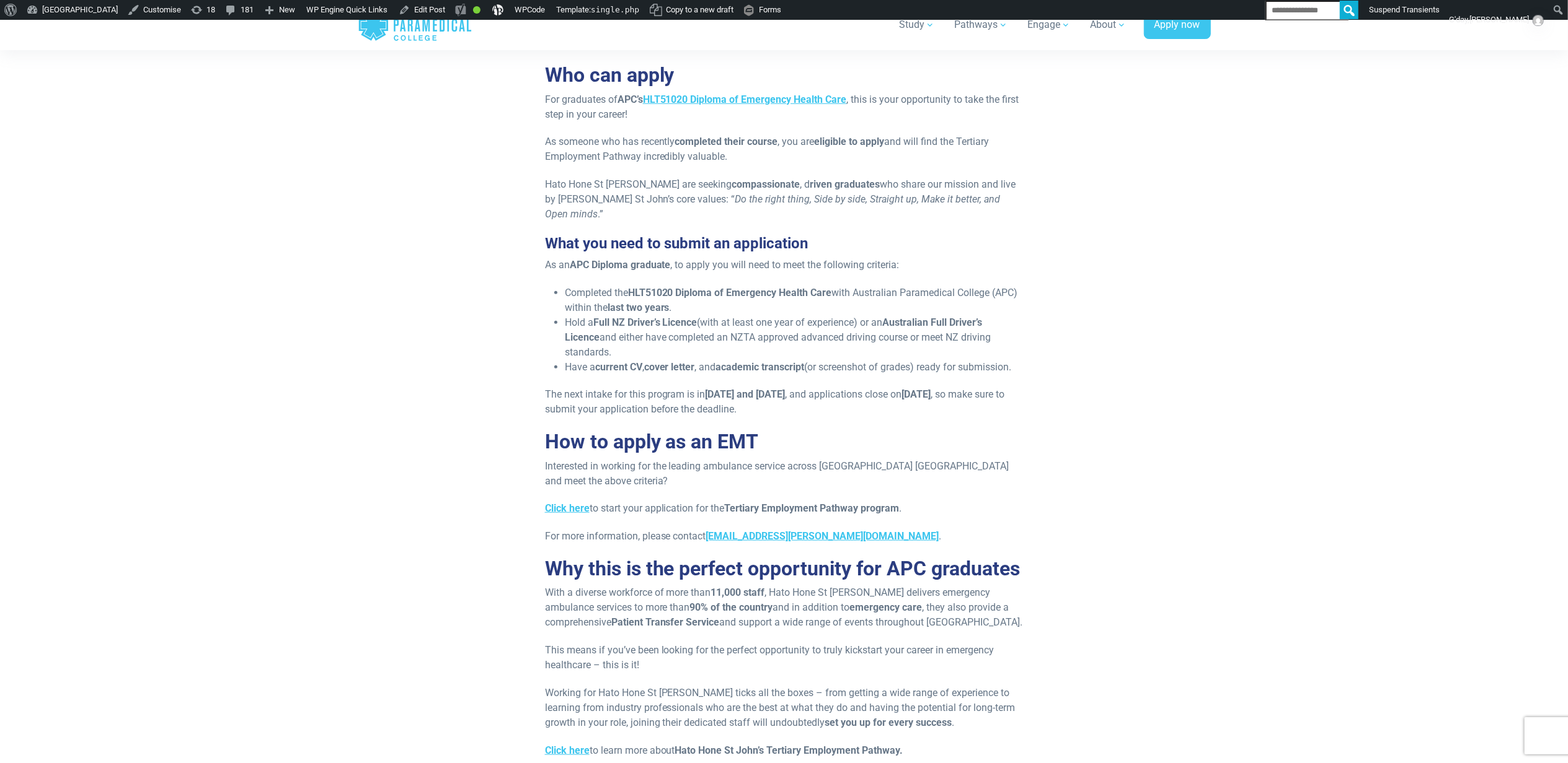
scroll to position [991, 0]
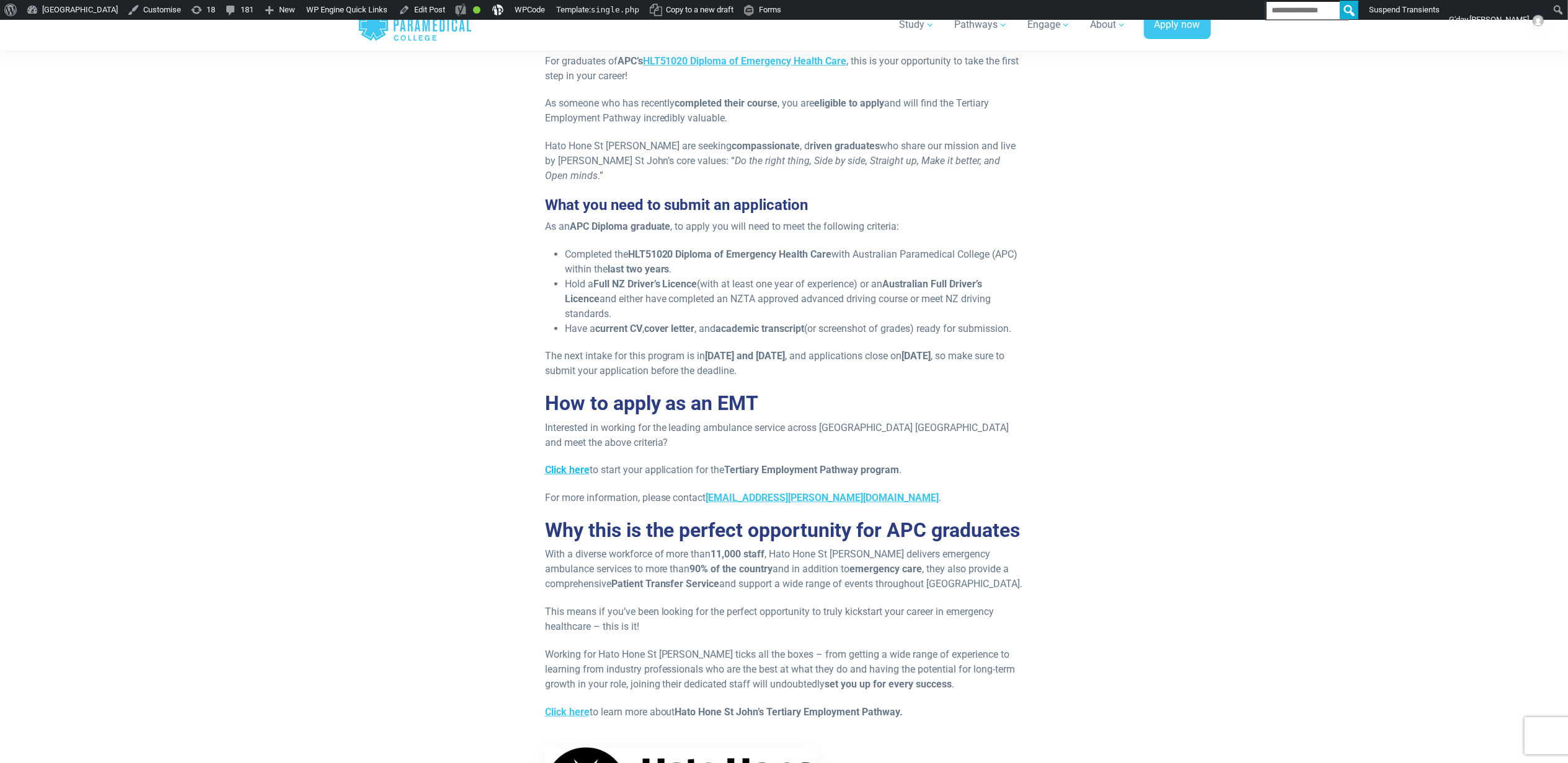
click at [564, 473] on strong "Click here" at bounding box center [568, 470] width 45 height 12
click at [755, 58] on link "HLT51020 Diploma of Emergency Health Care" at bounding box center [745, 61] width 204 height 12
click at [1182, 378] on div "Published 22nd September, 2025 Are you ready to launch your career with an este…" at bounding box center [784, 93] width 868 height 1607
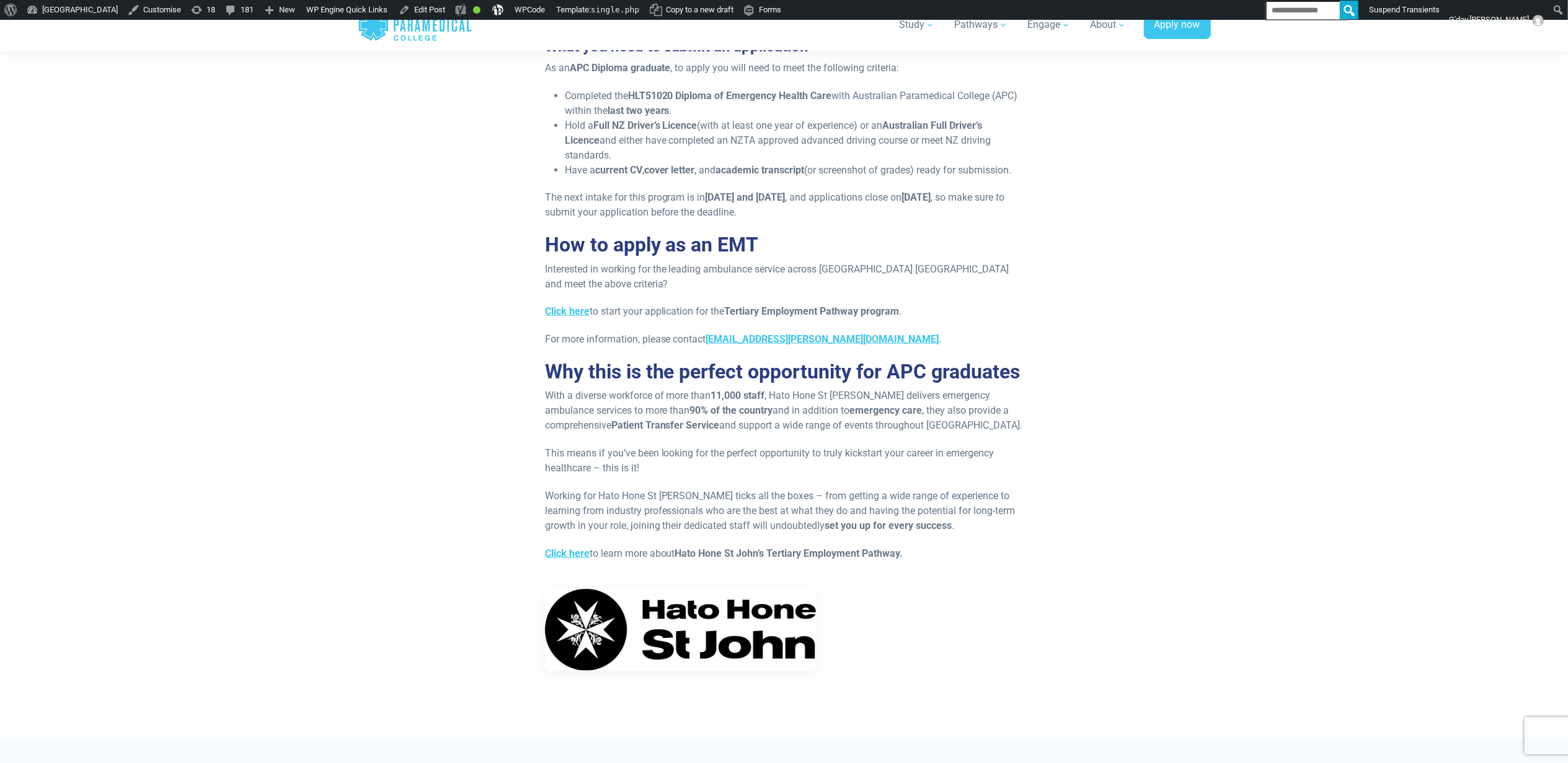
scroll to position [1156, 0]
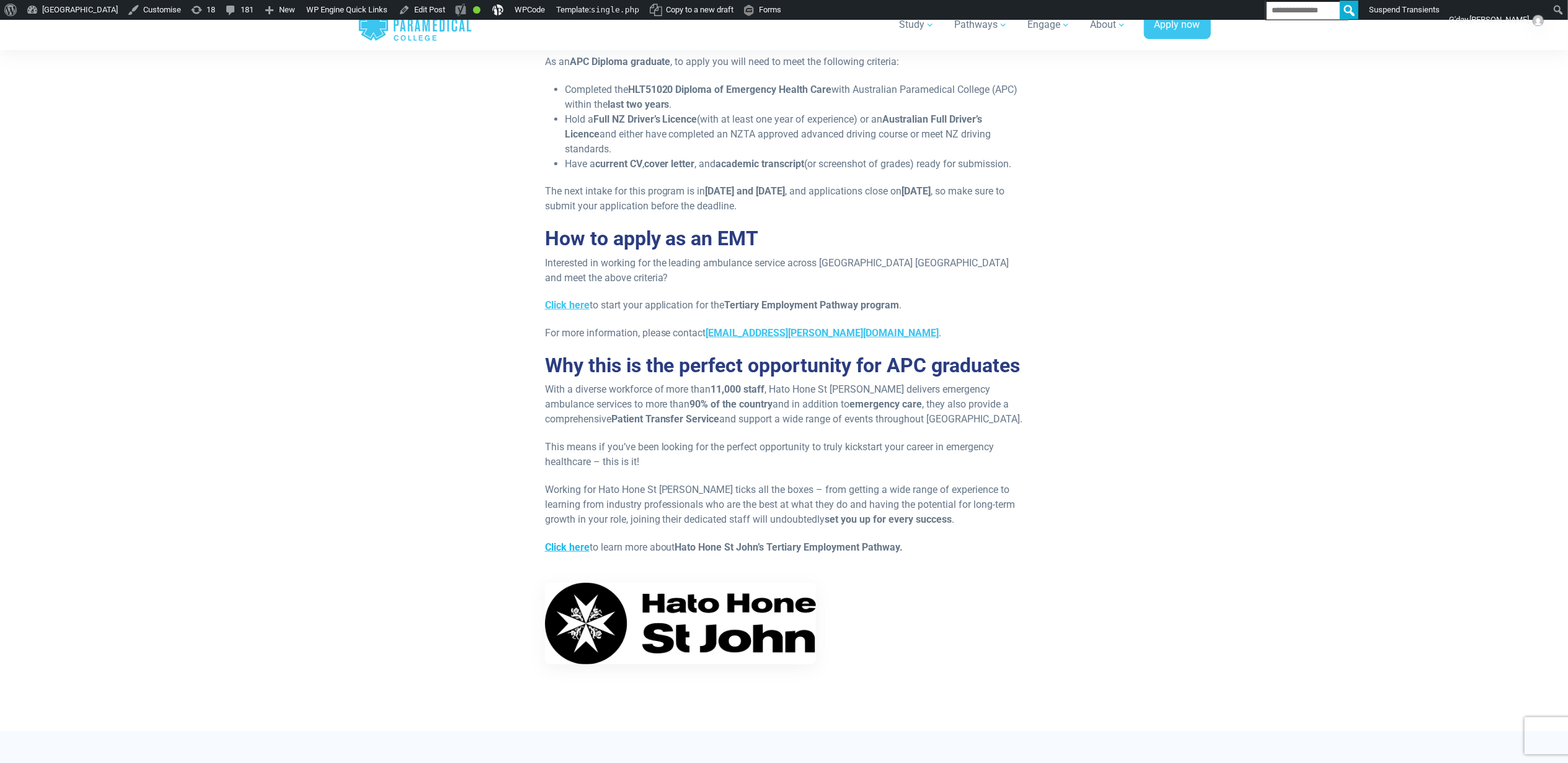
click at [559, 544] on strong "Click here" at bounding box center [568, 548] width 45 height 12
click at [450, 13] on link "Edit Post" at bounding box center [422, 10] width 57 height 20
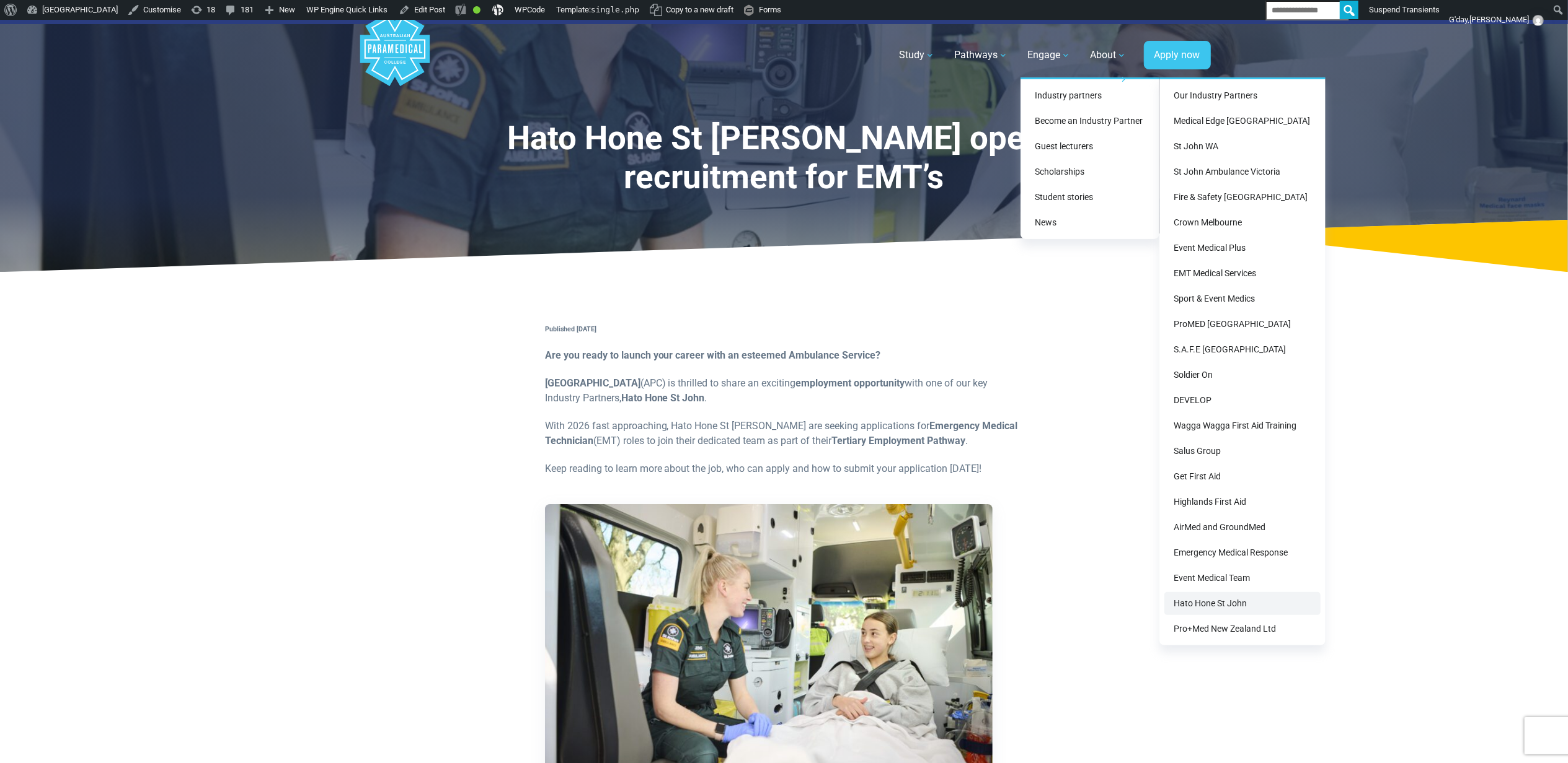
click at [1205, 607] on link "Hato Hone St John" at bounding box center [1242, 603] width 157 height 22
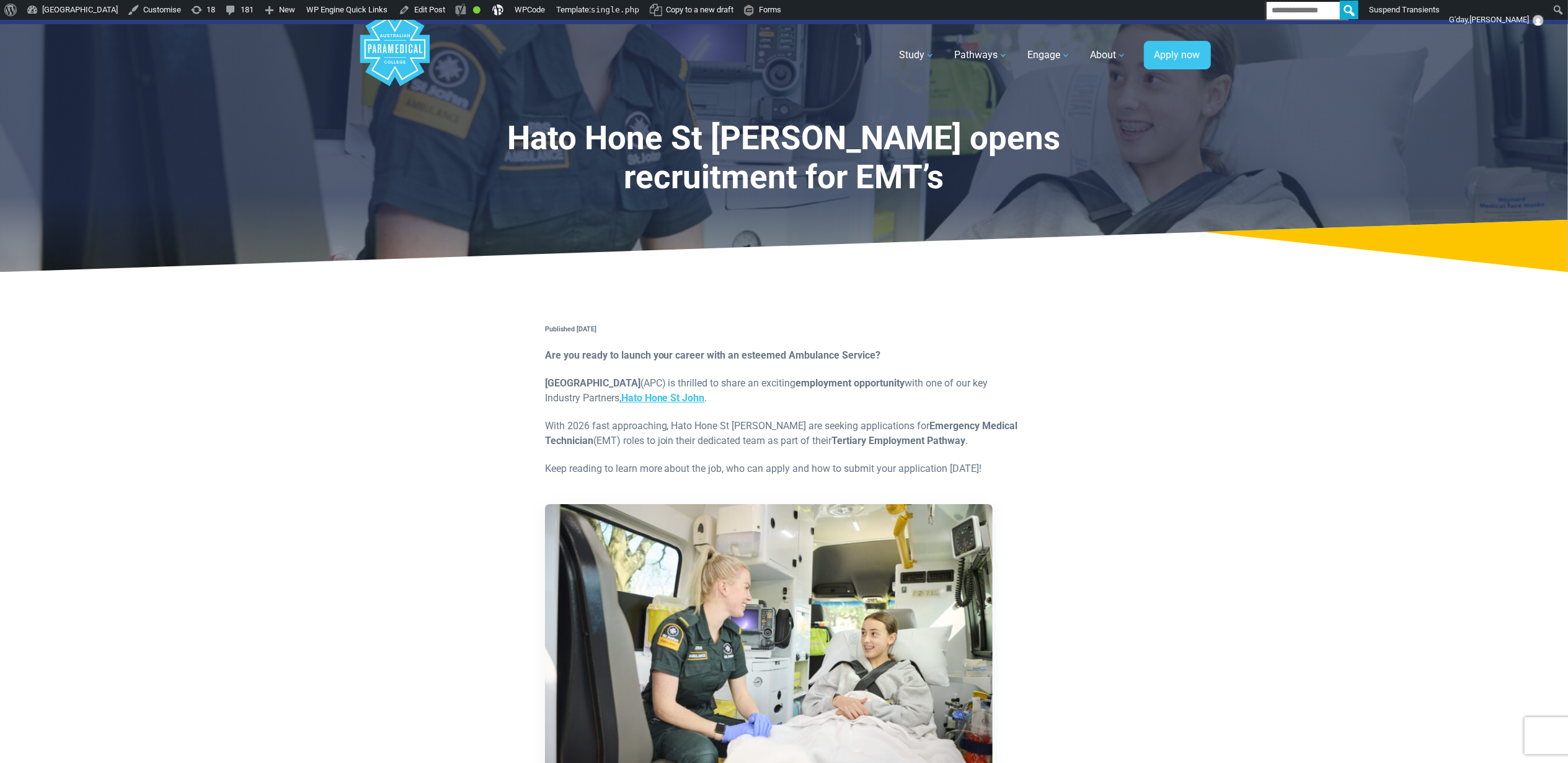
scroll to position [82, 0]
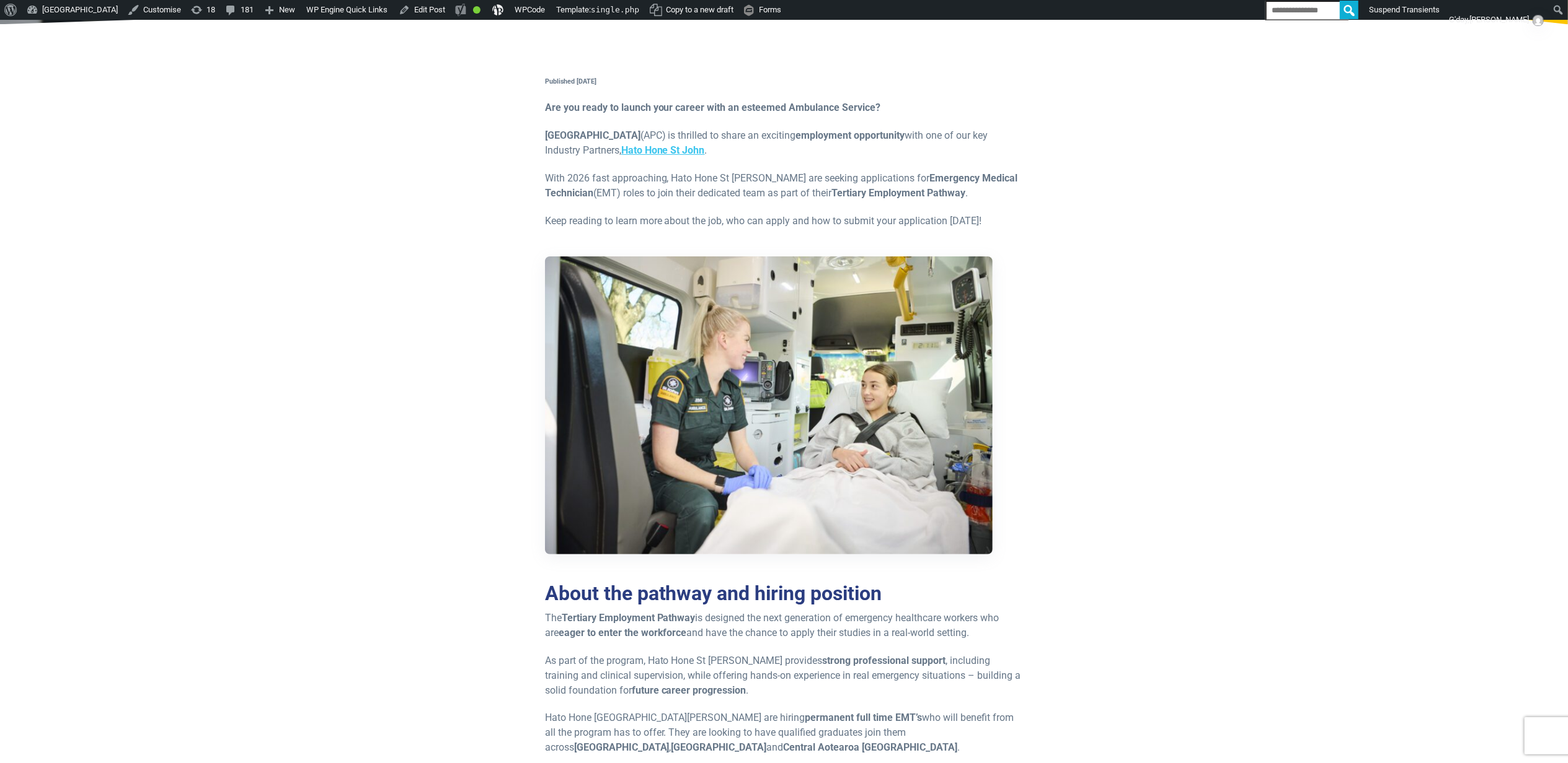
scroll to position [0, 0]
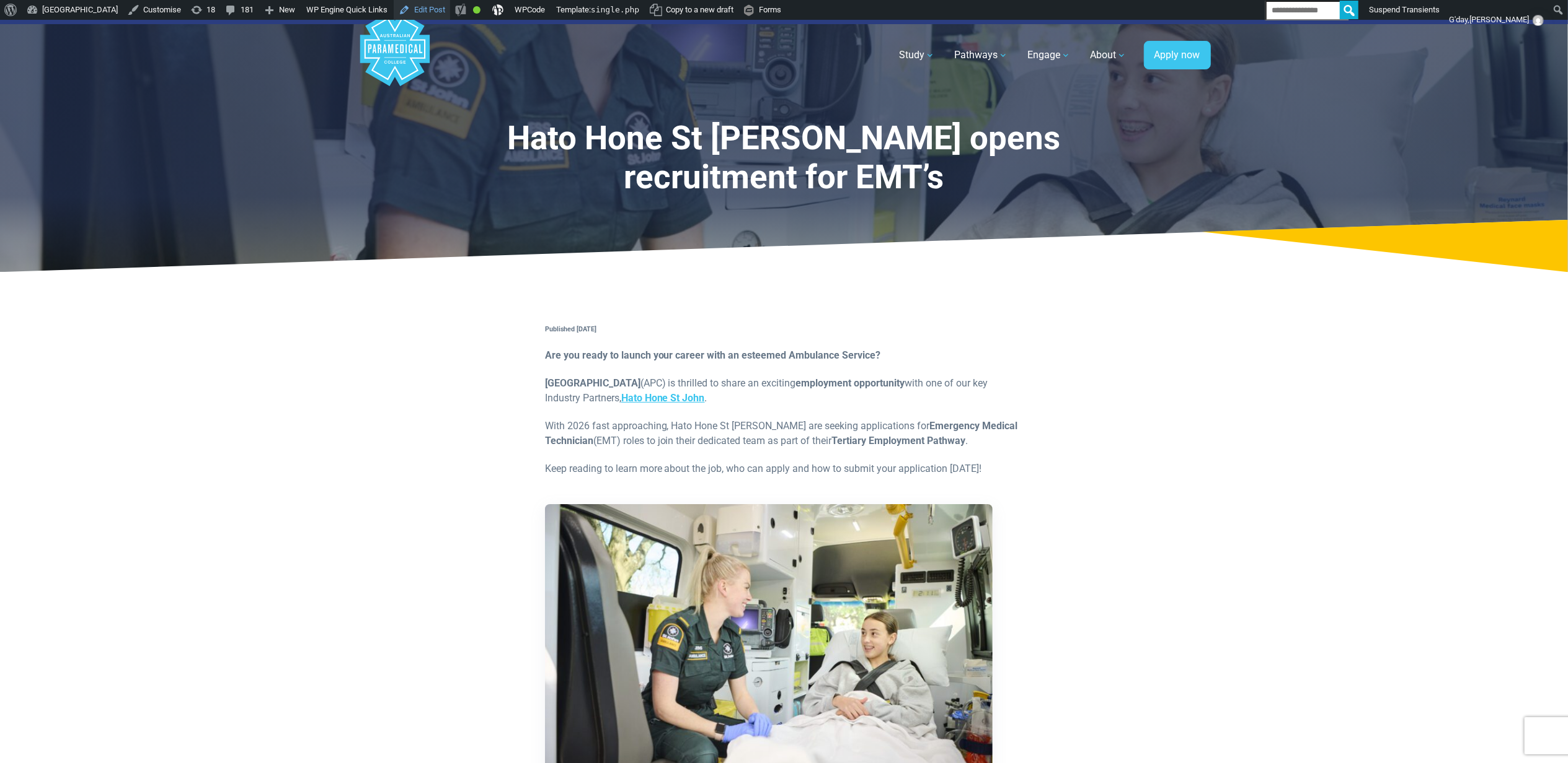
click at [450, 4] on link "Edit Post" at bounding box center [422, 10] width 57 height 20
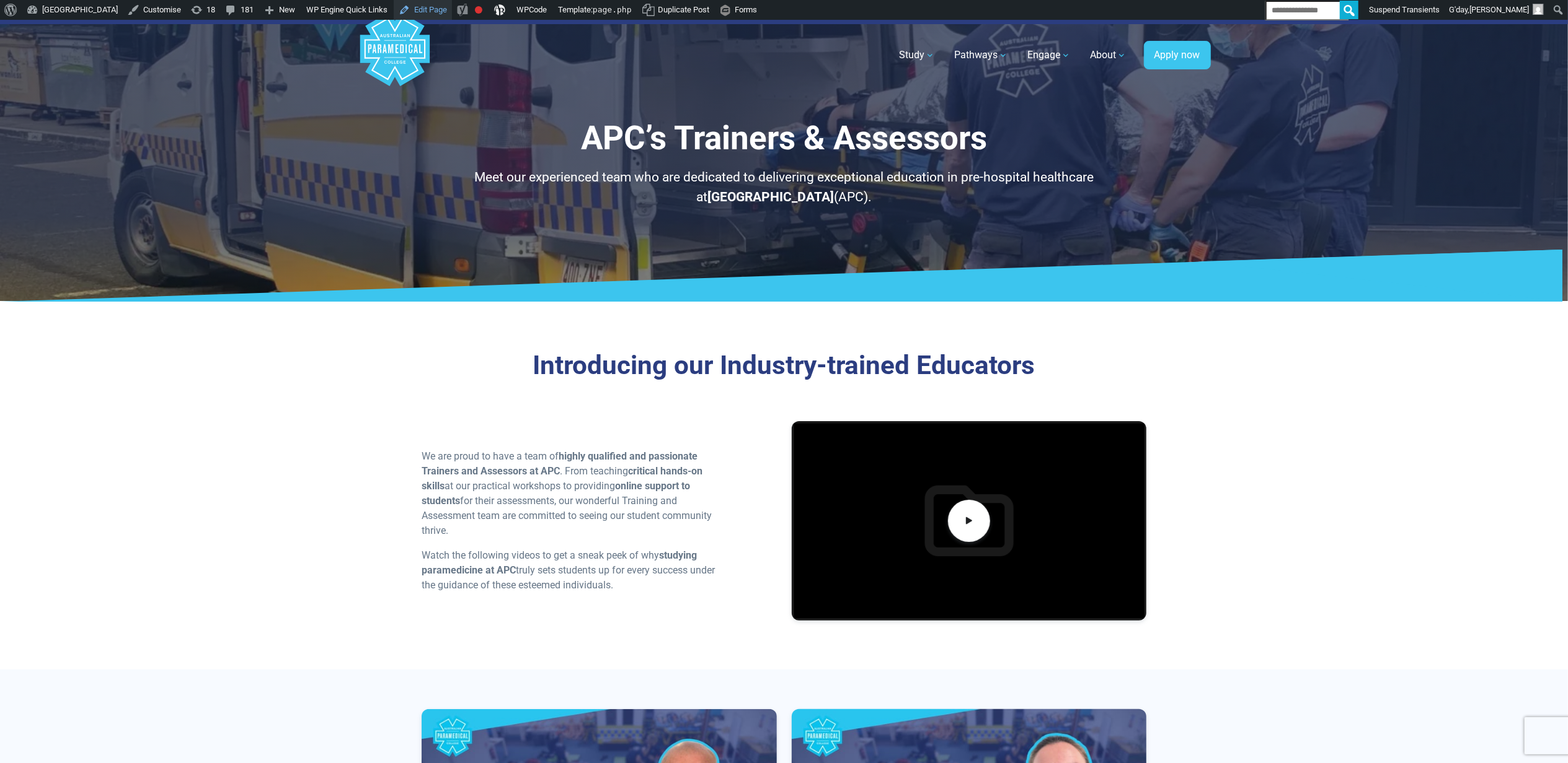
click at [452, 9] on link "Edit Page" at bounding box center [423, 10] width 59 height 20
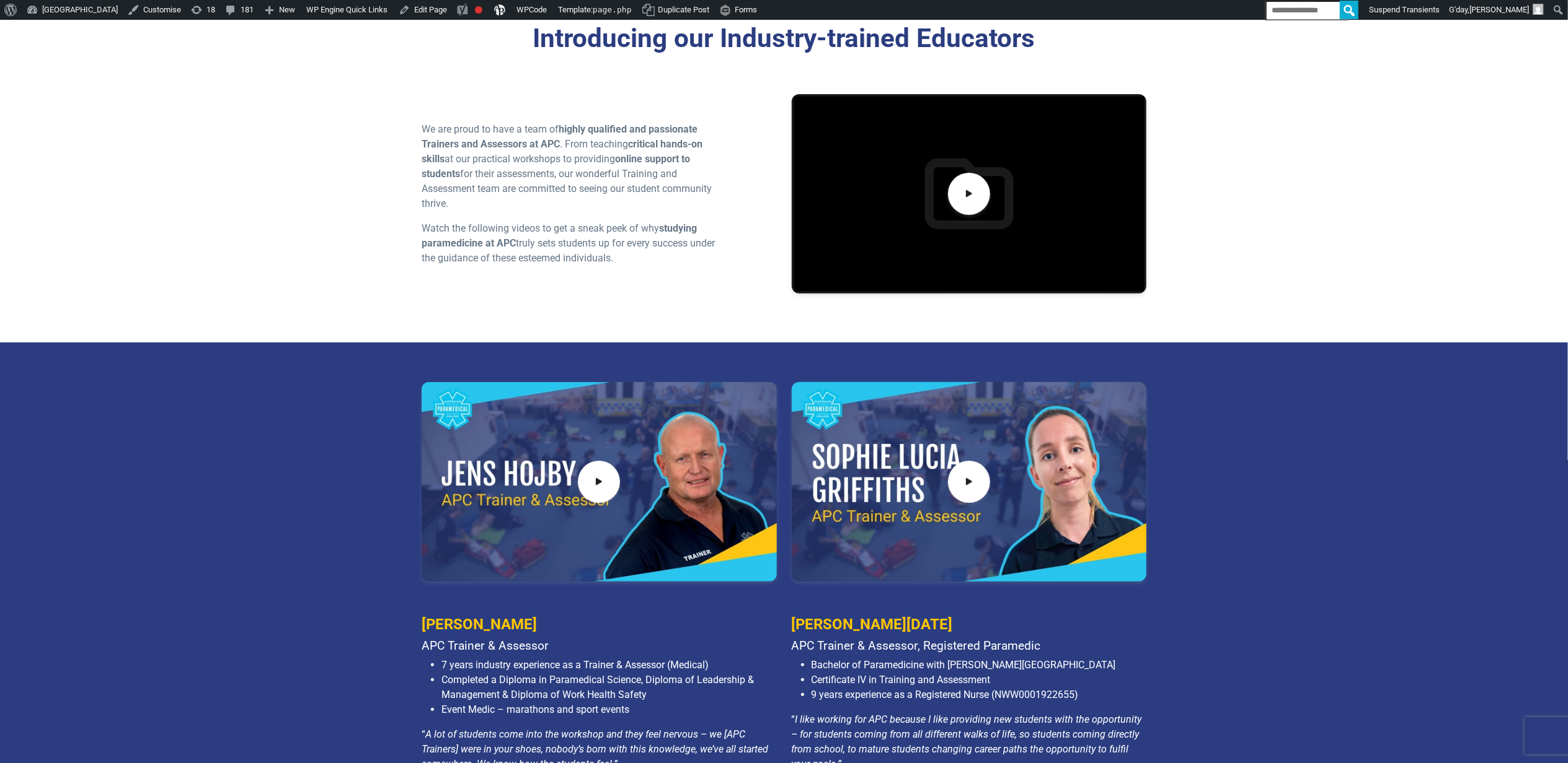
scroll to position [82, 0]
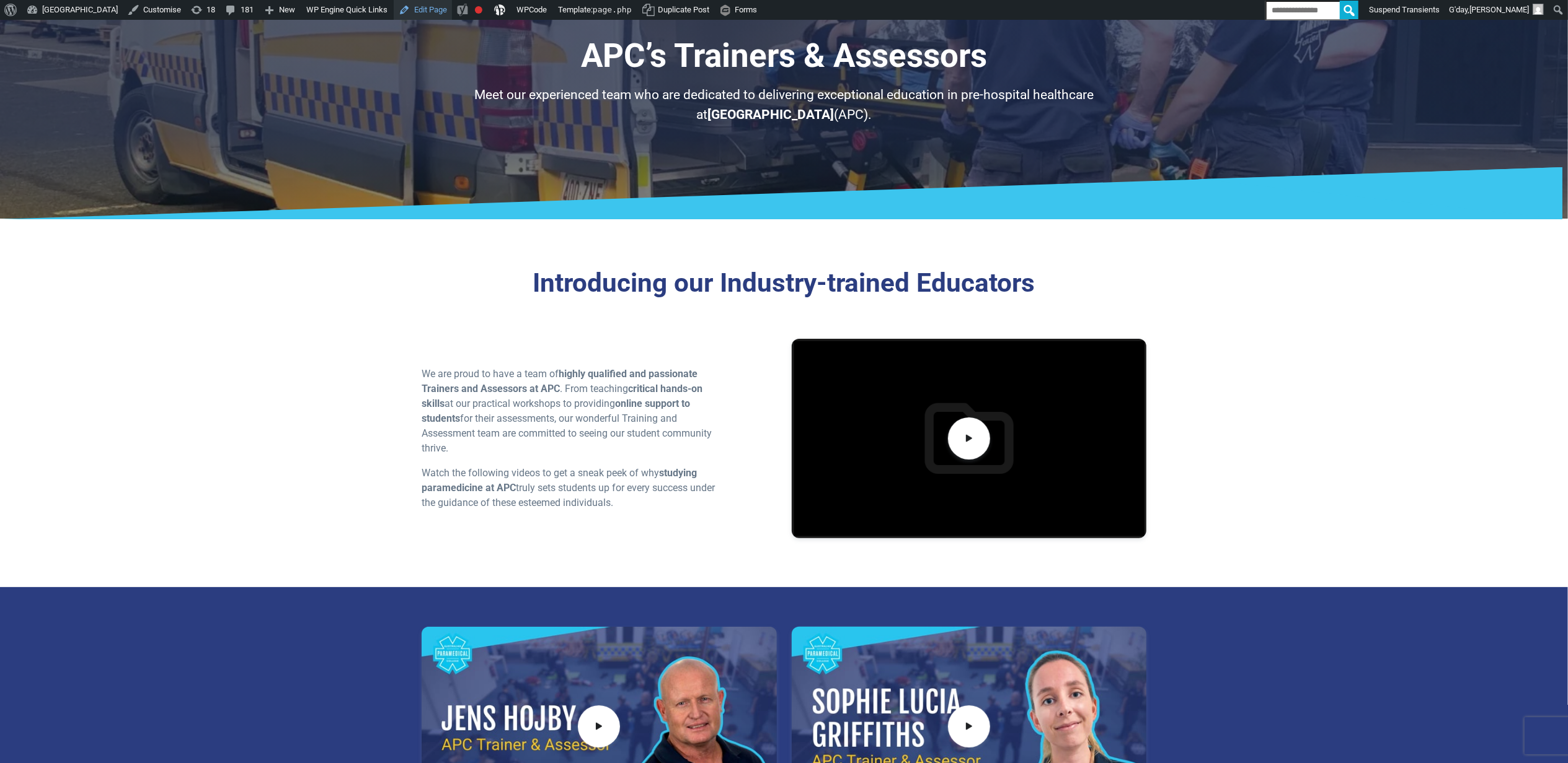
click at [449, 4] on link "Edit Page" at bounding box center [423, 10] width 59 height 20
